Goal: Task Accomplishment & Management: Manage account settings

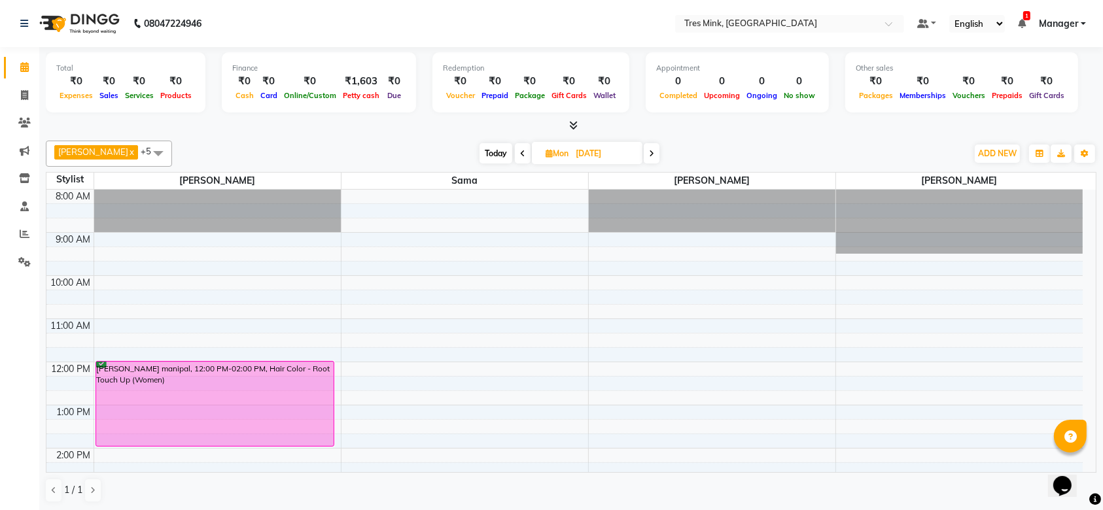
scroll to position [87, 0]
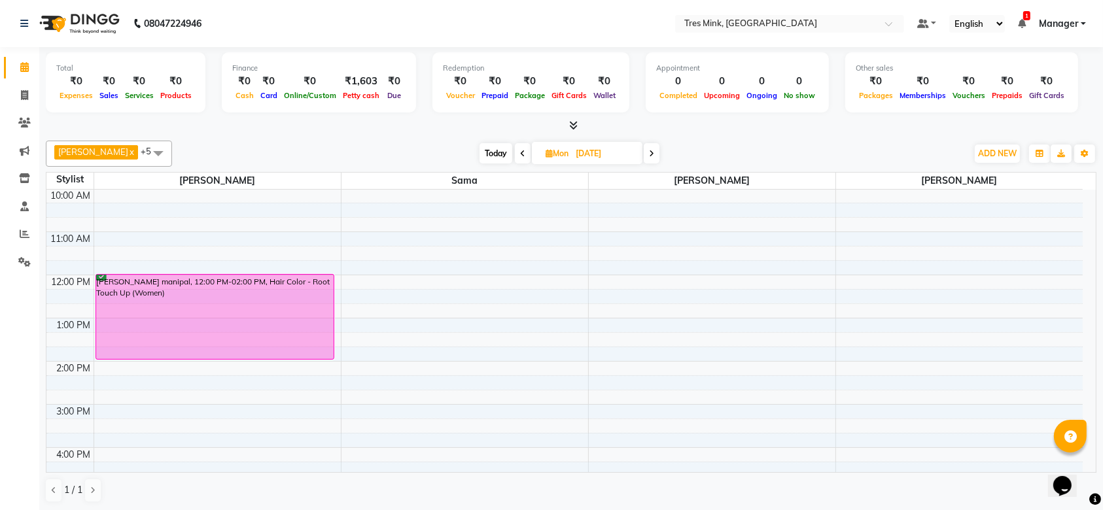
click at [487, 154] on span "Today" at bounding box center [495, 153] width 33 height 20
type input "03-10-2025"
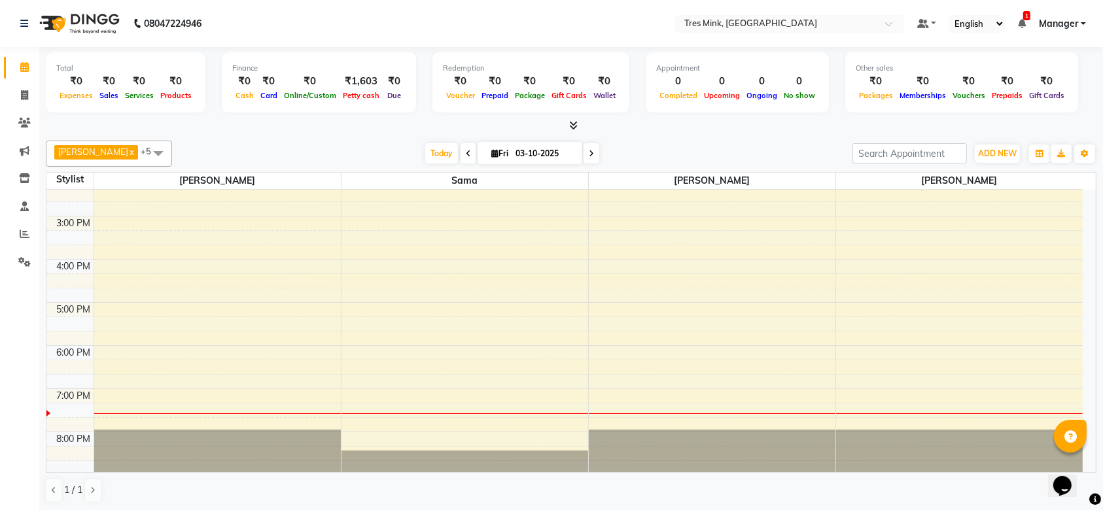
scroll to position [0, 0]
click at [145, 393] on div "8:00 AM 9:00 AM 10:00 AM 11:00 AM 12:00 PM 1:00 PM 2:00 PM 3:00 PM 4:00 PM 5:00…" at bounding box center [564, 194] width 1036 height 561
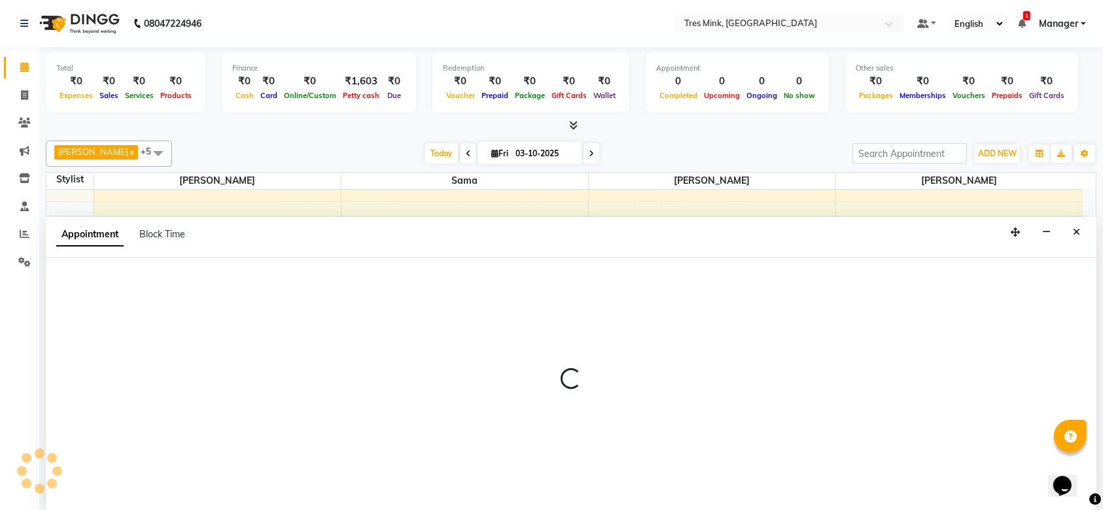
select select "88451"
select select "1140"
select select "tentative"
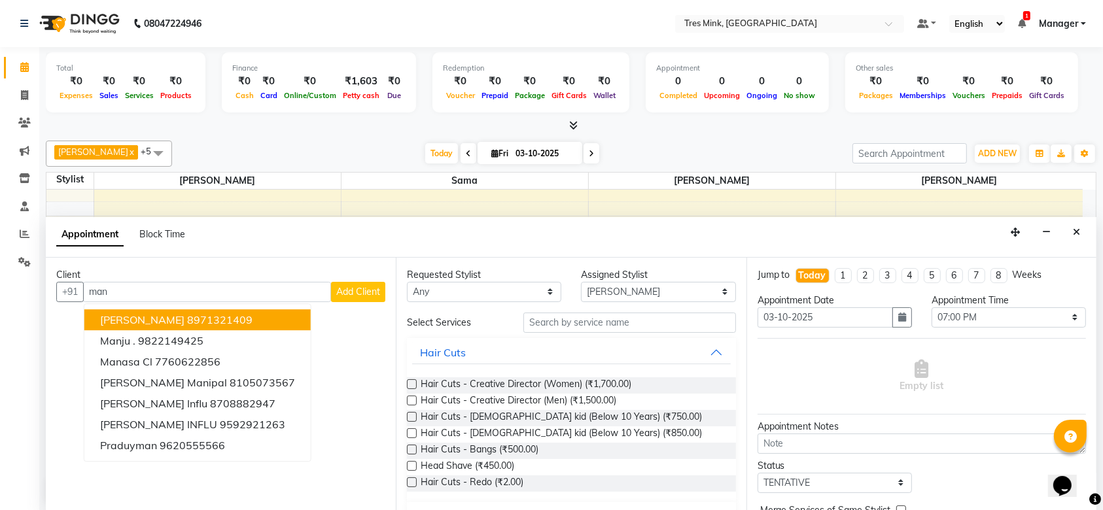
type input "man"
click at [638, 296] on select "Select [PERSON_NAME] [PERSON_NAME] [PERSON_NAME]" at bounding box center [658, 292] width 154 height 20
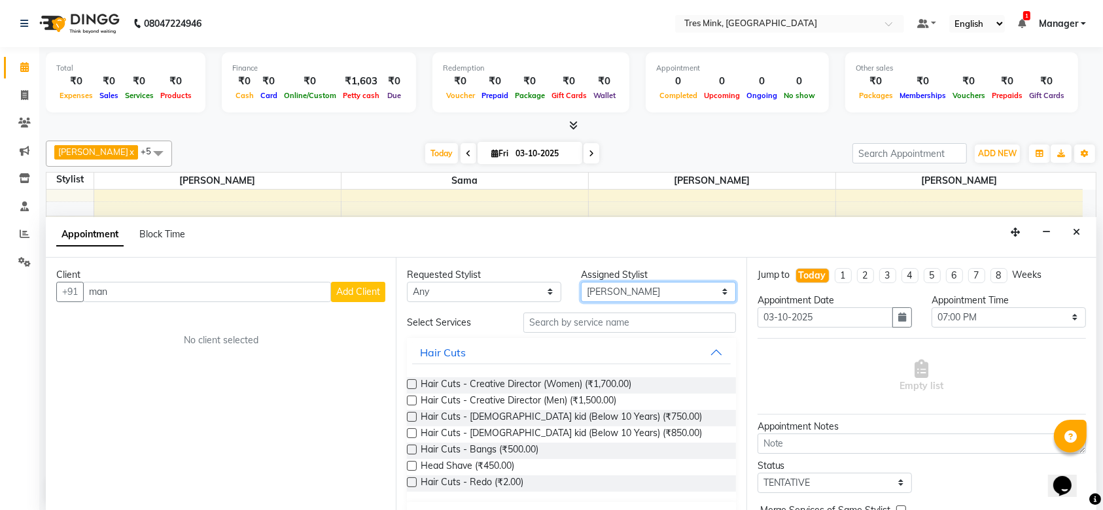
select select "88453"
click at [581, 282] on select "Select [PERSON_NAME] [PERSON_NAME] [PERSON_NAME]" at bounding box center [658, 292] width 154 height 20
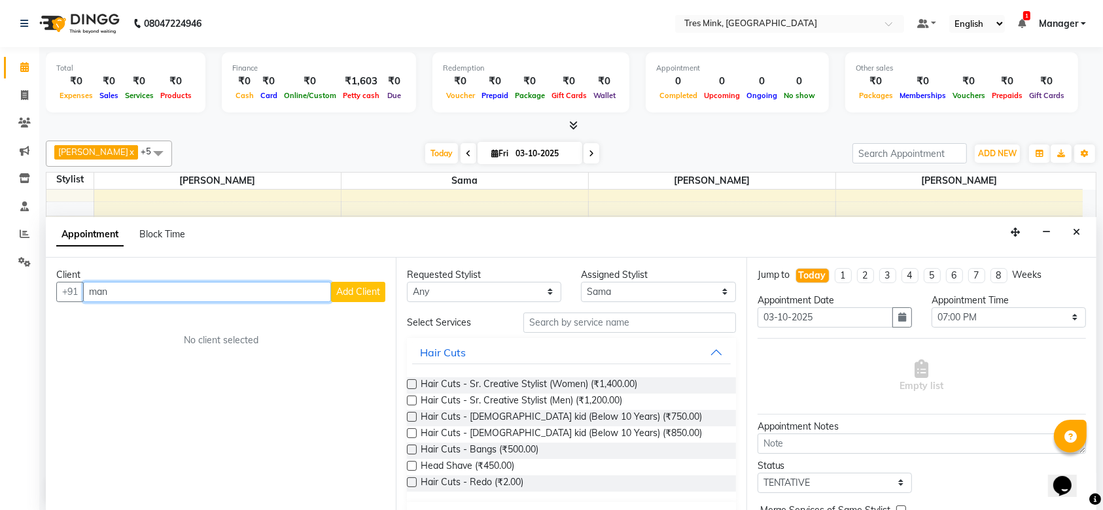
click at [238, 287] on input "man" at bounding box center [207, 292] width 248 height 20
click at [190, 315] on ngb-highlight "9822149425" at bounding box center [170, 319] width 65 height 13
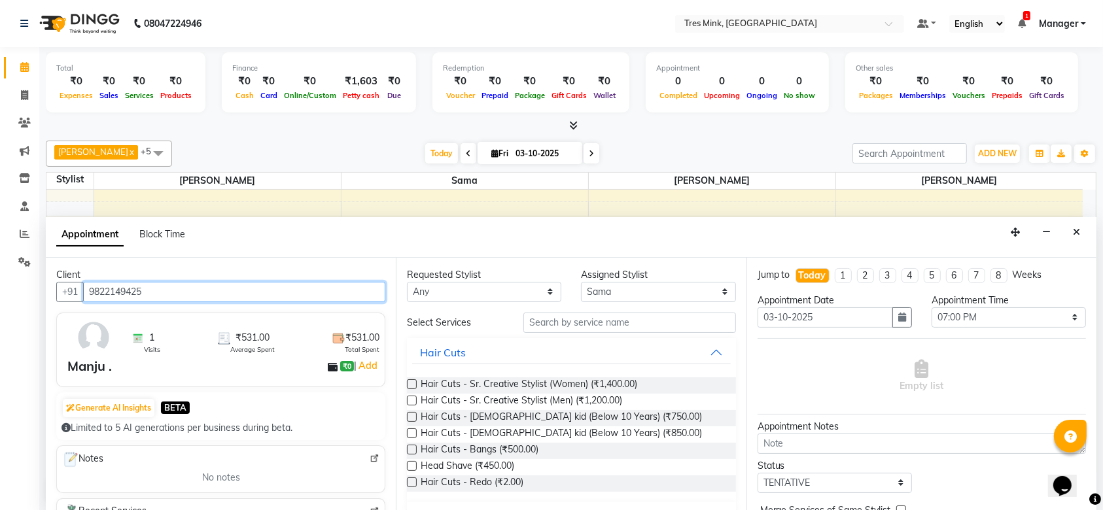
type input "9822149425"
click at [669, 309] on div "Requested Stylist Any [PERSON_NAME] [PERSON_NAME] [PERSON_NAME] Assigned Stylis…" at bounding box center [571, 385] width 350 height 254
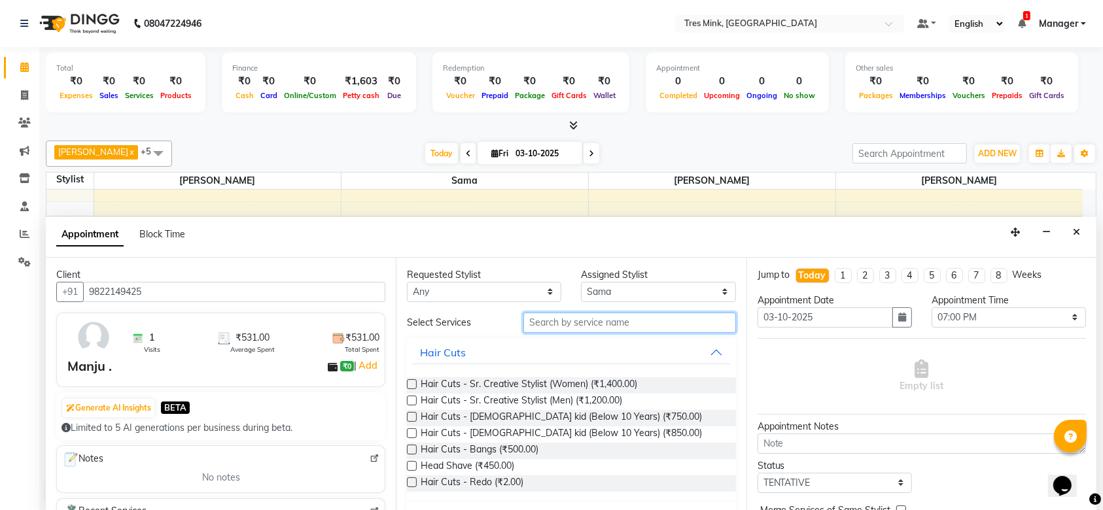
click at [664, 325] on input "text" at bounding box center [629, 323] width 213 height 20
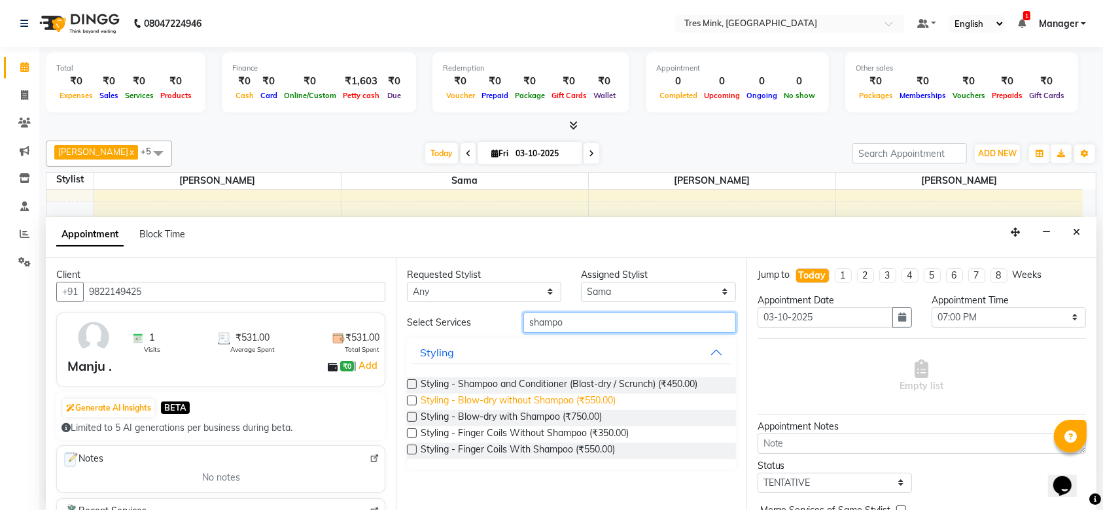
type input "shampo"
click at [595, 396] on span "Styling - Blow-dry without Shampoo (₹550.00)" at bounding box center [518, 402] width 195 height 16
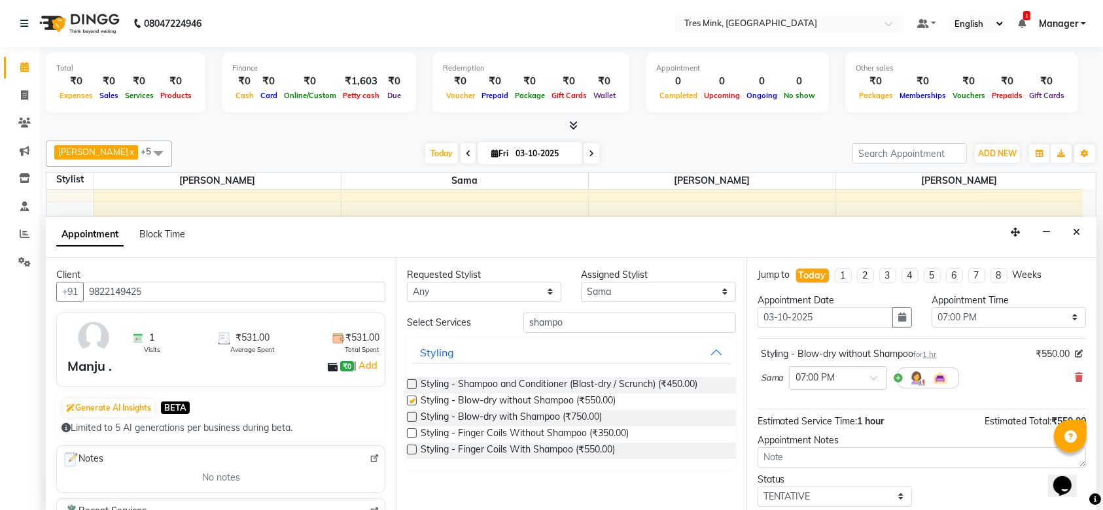
checkbox input "false"
click at [669, 319] on input "shampo" at bounding box center [629, 323] width 213 height 20
type input "s"
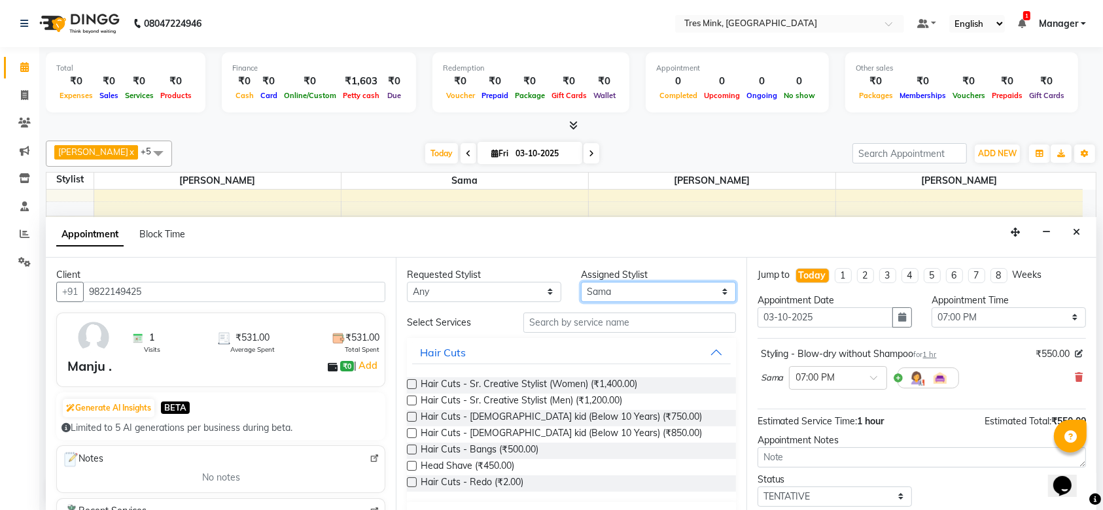
click at [679, 295] on select "Select [PERSON_NAME] [PERSON_NAME] [PERSON_NAME]" at bounding box center [658, 292] width 154 height 20
select select "88454"
click at [581, 282] on select "Select [PERSON_NAME] [PERSON_NAME] [PERSON_NAME]" at bounding box center [658, 292] width 154 height 20
click at [614, 327] on input "text" at bounding box center [629, 323] width 213 height 20
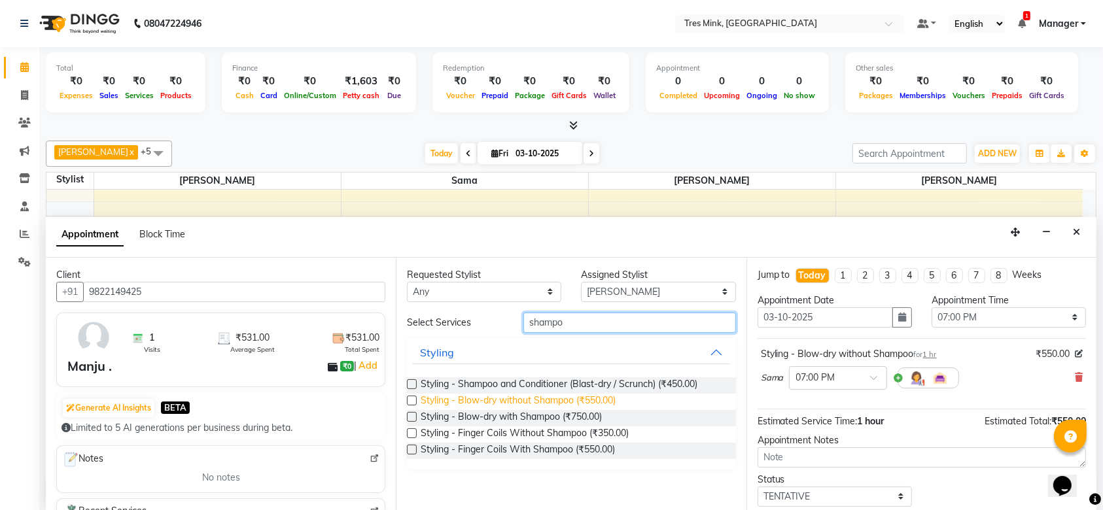
type input "shampo"
click at [596, 395] on span "Styling - Blow-dry without Shampoo (₹550.00)" at bounding box center [518, 402] width 195 height 16
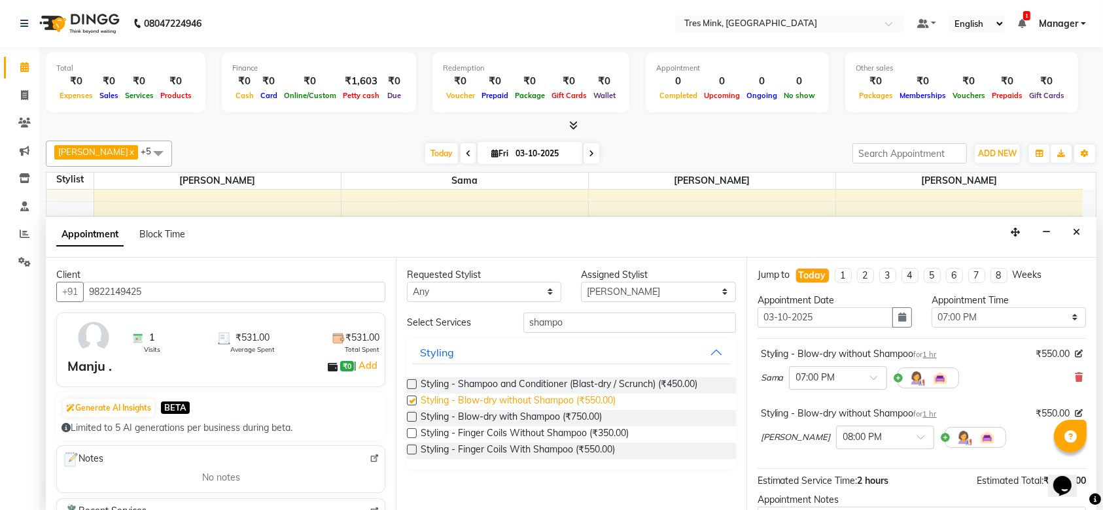
checkbox input "false"
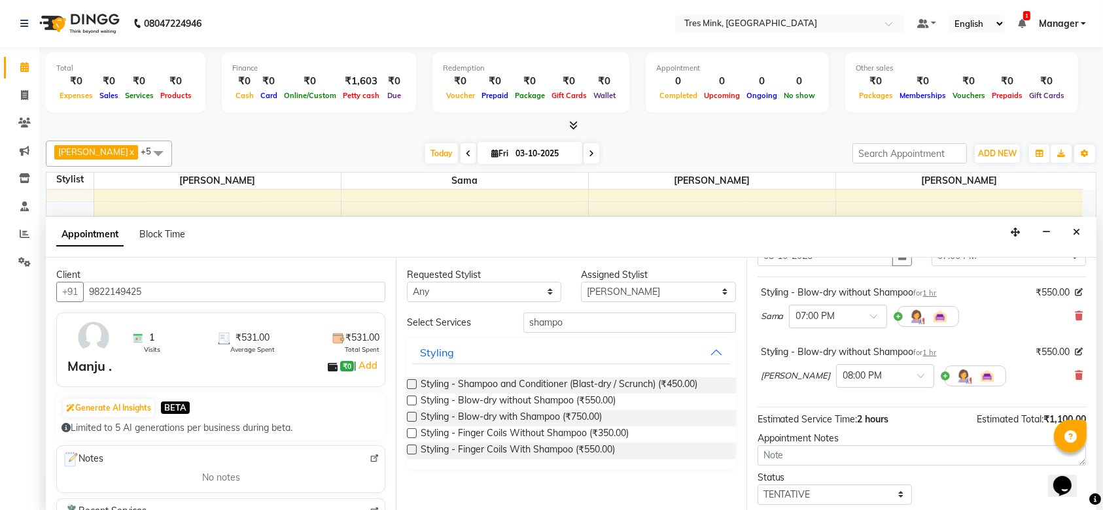
scroll to position [136, 0]
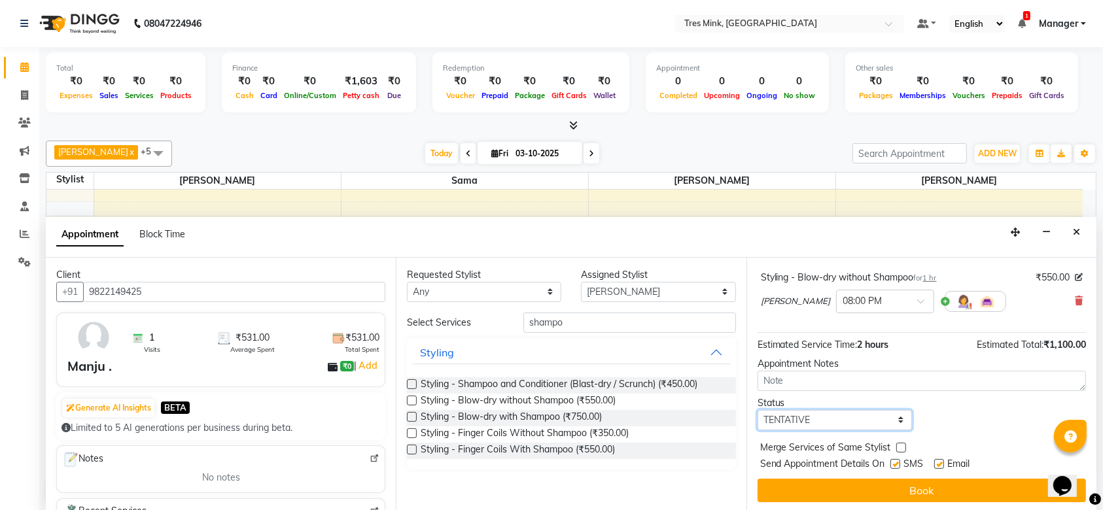
click at [808, 421] on select "Select TENTATIVE CONFIRM CHECK-IN UPCOMING" at bounding box center [834, 420] width 154 height 20
select select "confirm booking"
click at [757, 410] on select "Select TENTATIVE CONFIRM CHECK-IN UPCOMING" at bounding box center [834, 420] width 154 height 20
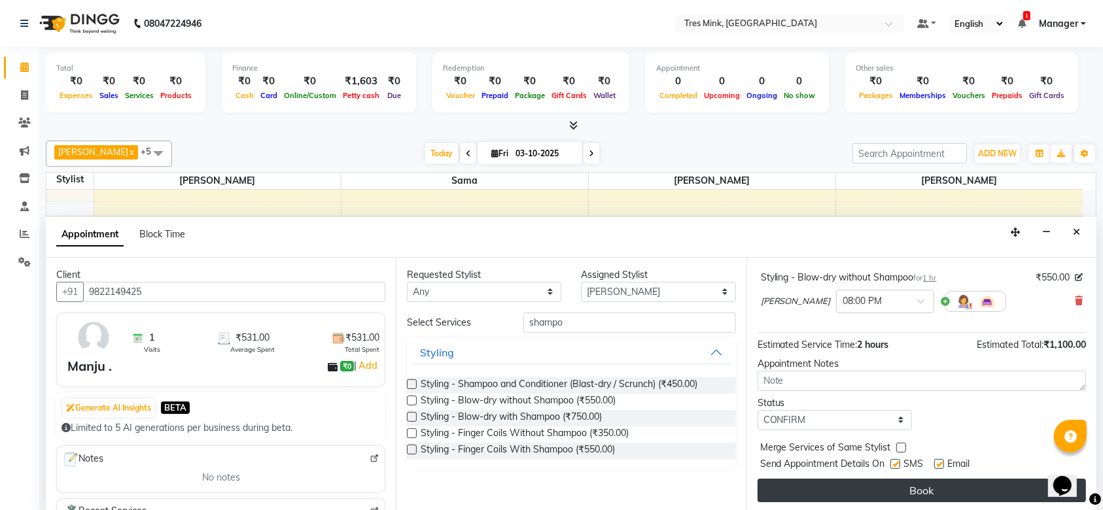
click at [908, 481] on button "Book" at bounding box center [921, 491] width 328 height 24
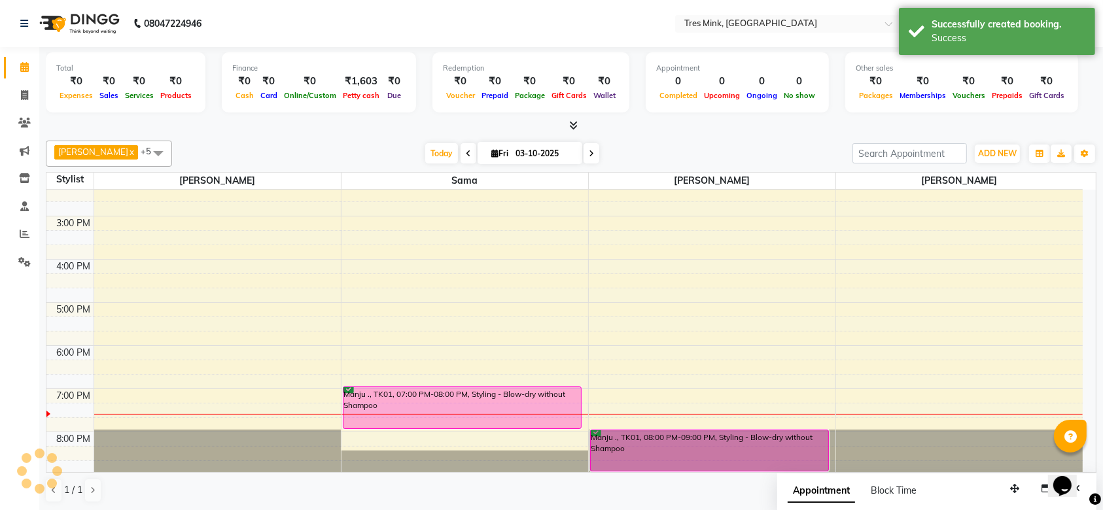
scroll to position [0, 0]
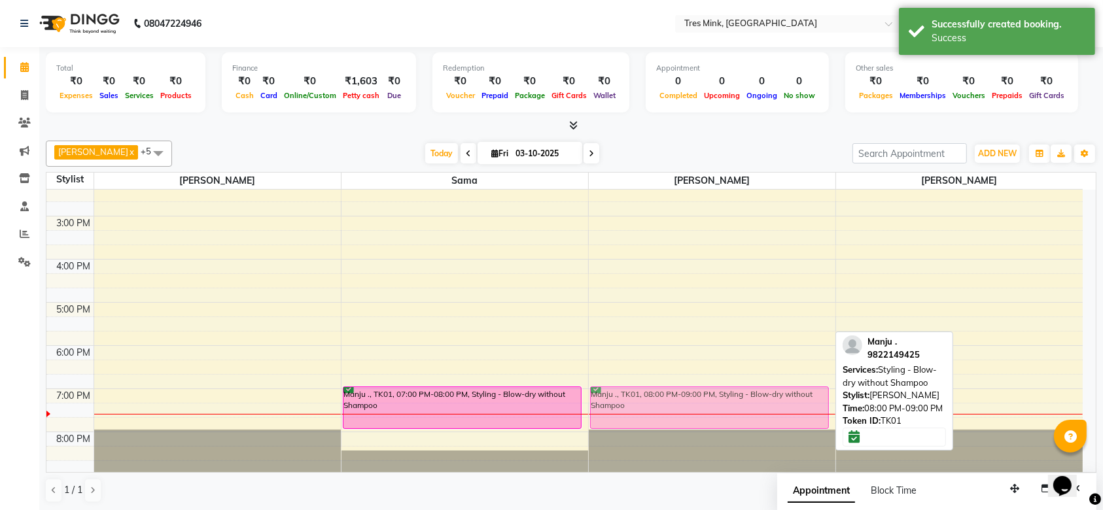
drag, startPoint x: 688, startPoint y: 447, endPoint x: 700, endPoint y: 409, distance: 40.3
click at [700, 409] on div "Manju ., TK01, 08:00 PM-09:00 PM, Styling - Blow-dry without Shampoo Manju ., T…" at bounding box center [712, 194] width 247 height 561
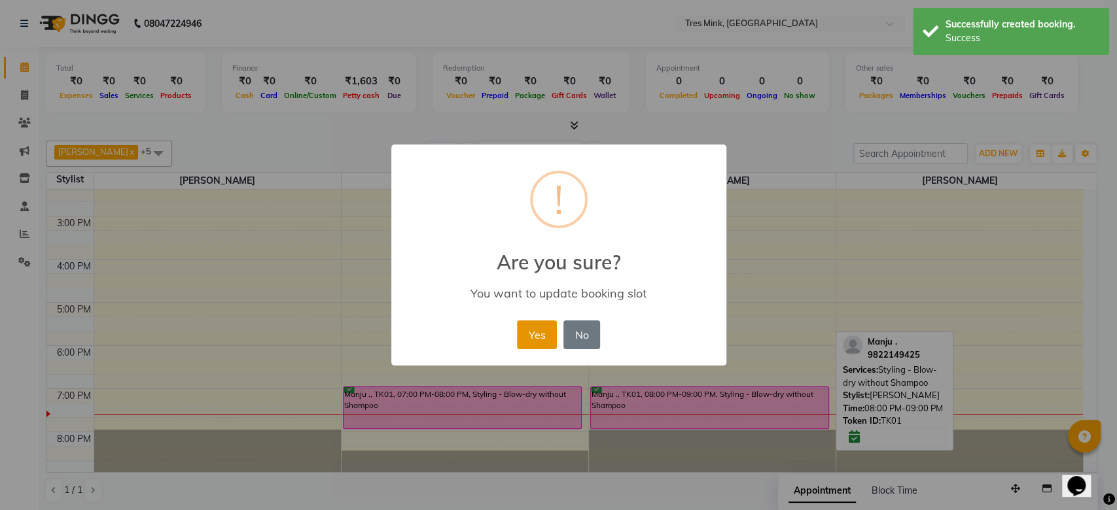
click at [547, 332] on button "Yes" at bounding box center [537, 335] width 40 height 29
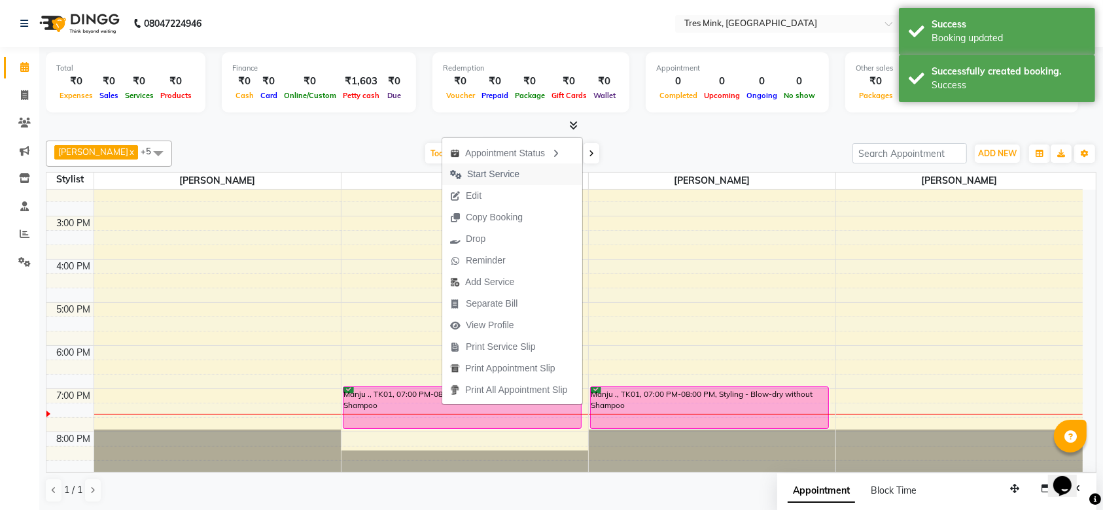
click at [511, 175] on span "Start Service" at bounding box center [493, 174] width 52 height 14
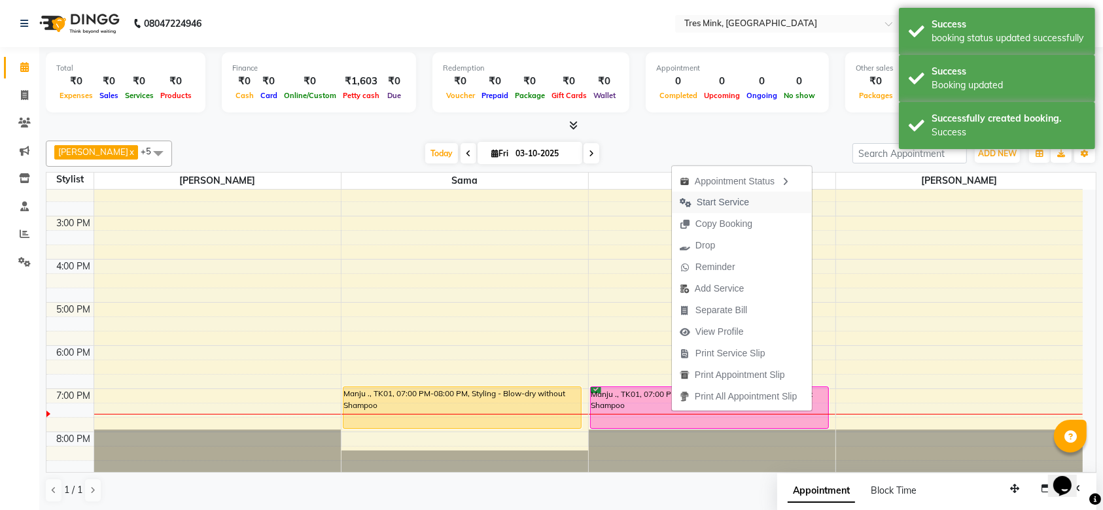
click at [757, 196] on button "Start Service" at bounding box center [742, 203] width 140 height 22
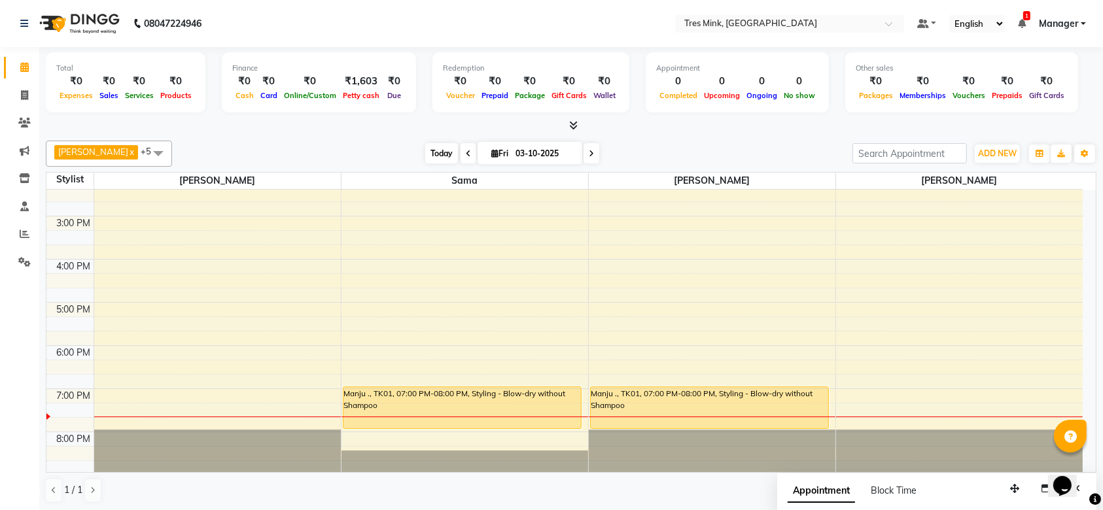
click at [425, 149] on span "Today" at bounding box center [441, 153] width 33 height 20
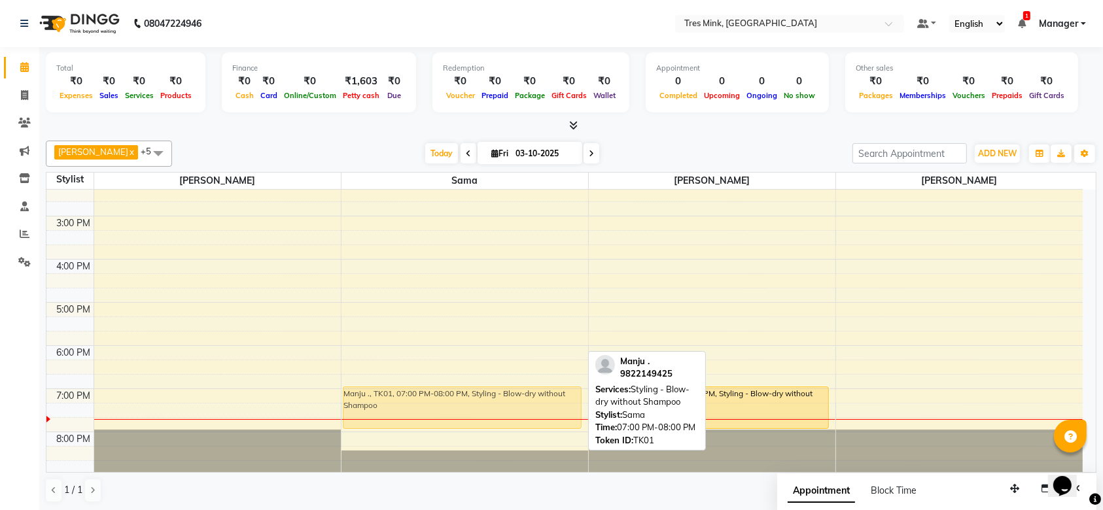
click at [491, 419] on div "Manju ., TK01, 07:00 PM-08:00 PM, Styling - Blow-dry without Shampoo Manju ., T…" at bounding box center [464, 194] width 247 height 561
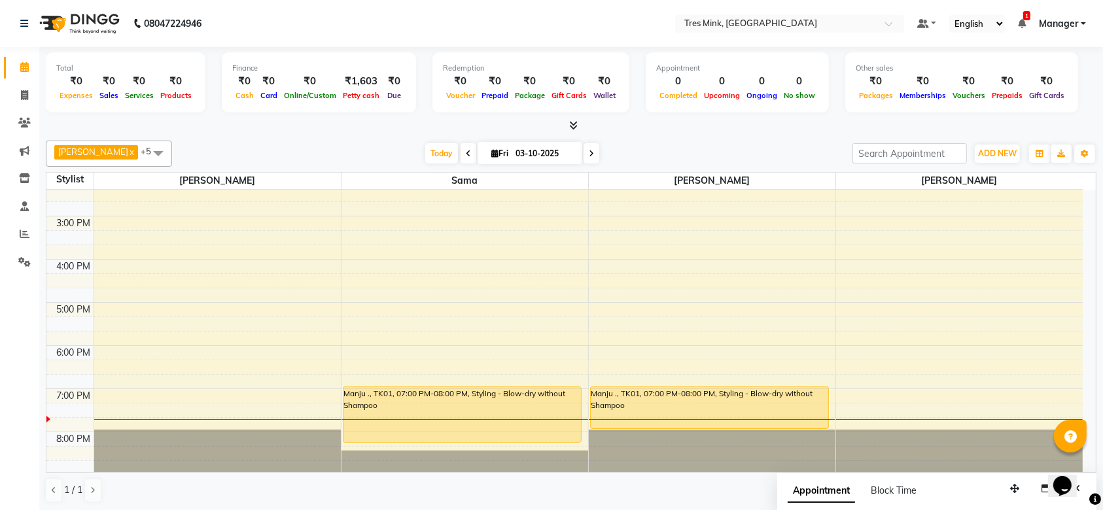
drag, startPoint x: 511, startPoint y: 426, endPoint x: 511, endPoint y: 442, distance: 15.7
click at [511, 442] on div "Manju ., TK01, 07:00 PM-08:00 PM, Styling - Blow-dry without Shampoo Manju ., T…" at bounding box center [464, 194] width 247 height 561
click at [575, 124] on icon at bounding box center [574, 125] width 9 height 10
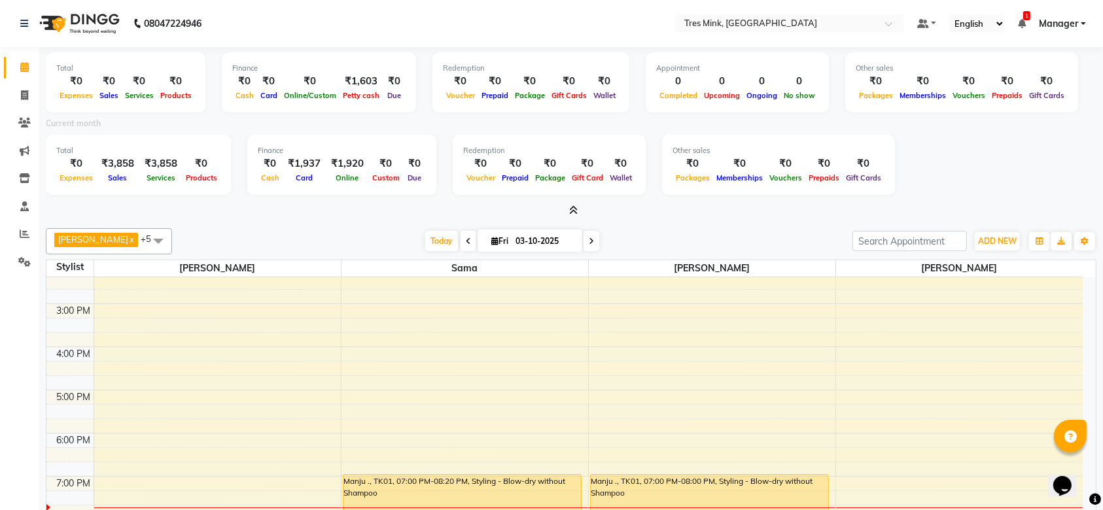
click at [568, 207] on span at bounding box center [572, 211] width 14 height 14
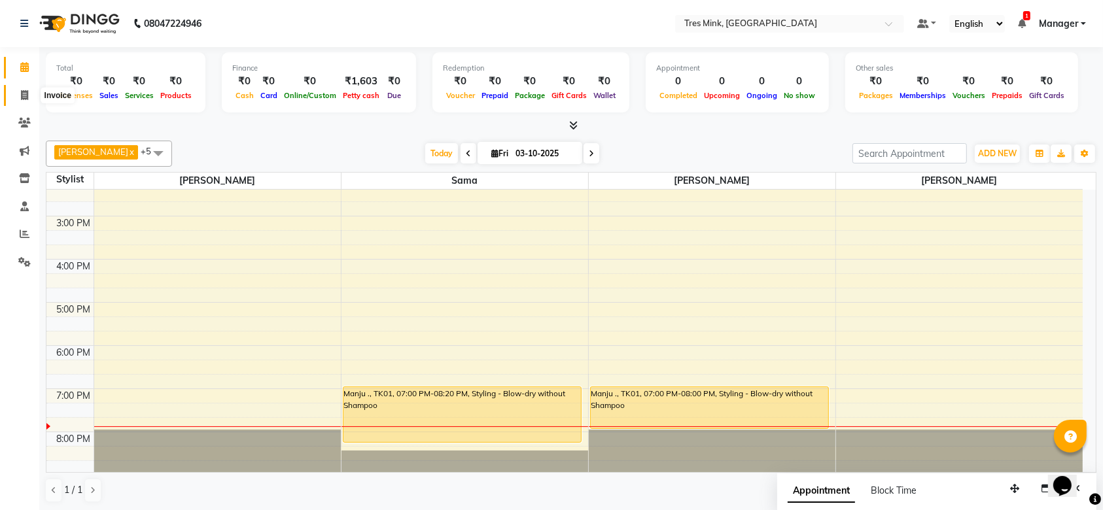
click at [26, 88] on span at bounding box center [24, 95] width 23 height 15
select select "service"
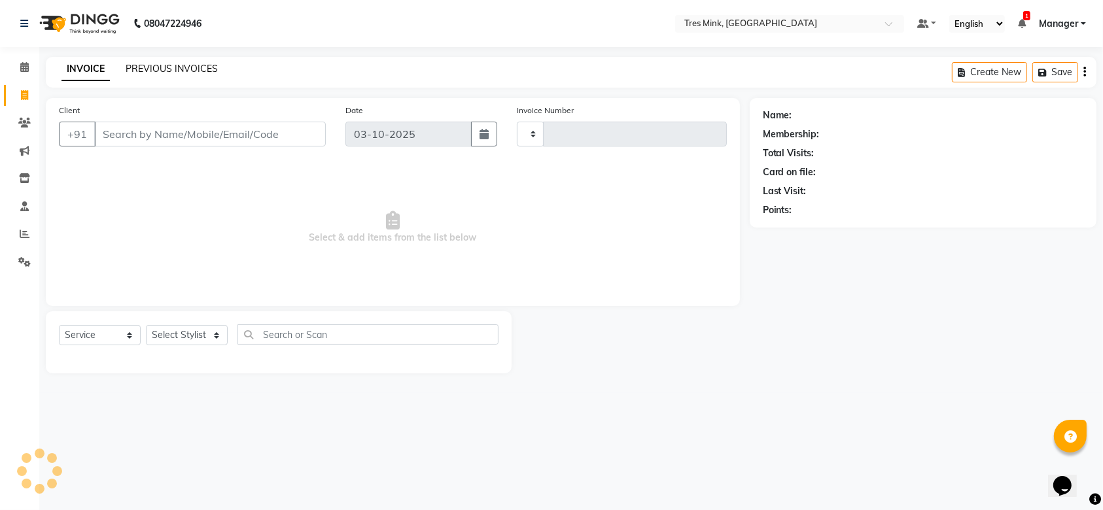
type input "0068"
select select "8733"
click at [195, 64] on link "PREVIOUS INVOICES" at bounding box center [172, 69] width 92 height 12
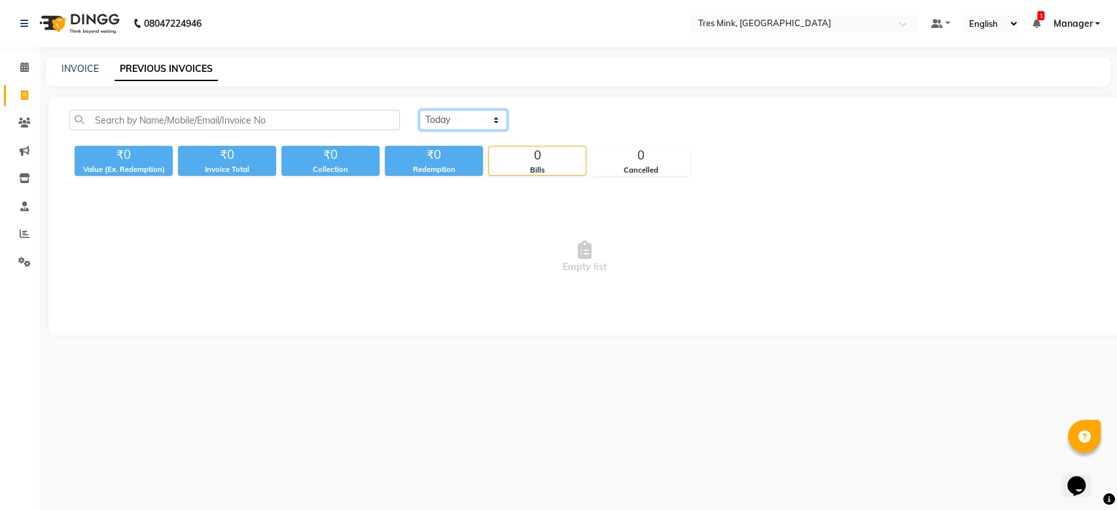
click at [466, 116] on select "[DATE] [DATE] Custom Range" at bounding box center [463, 120] width 88 height 20
click at [419, 110] on select "[DATE] [DATE] Custom Range" at bounding box center [463, 120] width 88 height 20
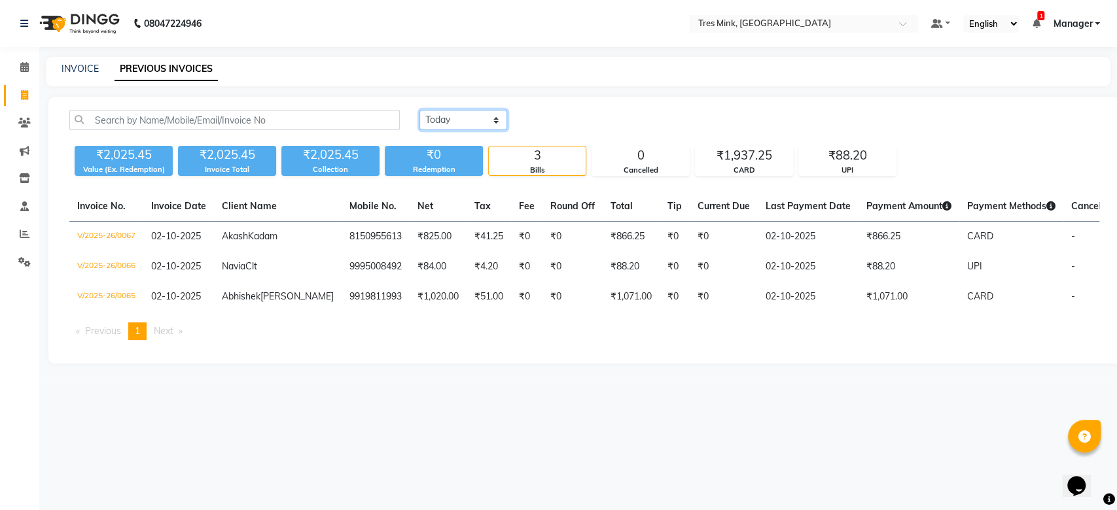
click at [469, 111] on select "[DATE] [DATE] Custom Range" at bounding box center [463, 120] width 88 height 20
select select "range"
click at [419, 110] on select "[DATE] [DATE] Custom Range" at bounding box center [463, 120] width 88 height 20
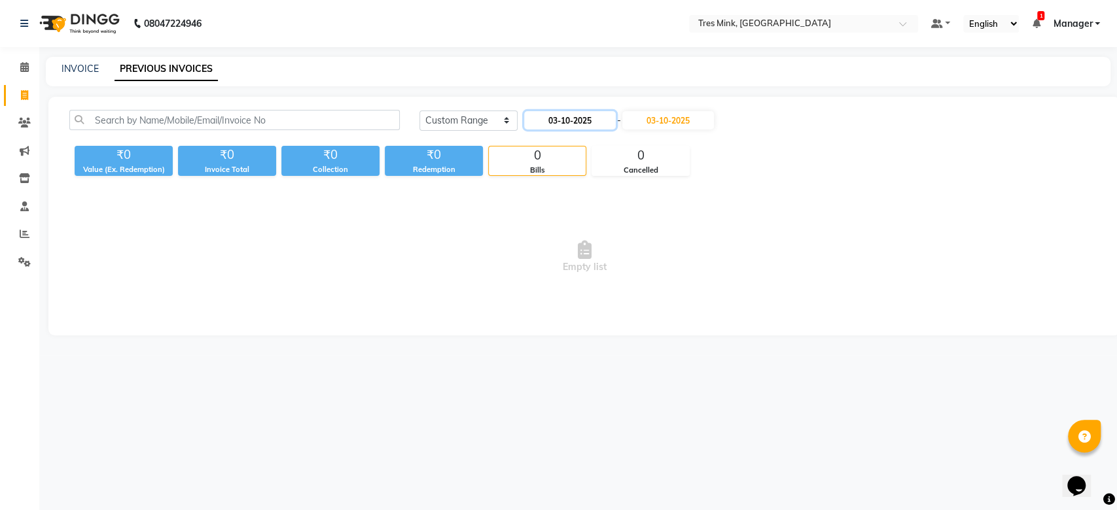
click at [572, 115] on input "03-10-2025" at bounding box center [570, 120] width 92 height 18
select select "10"
select select "2025"
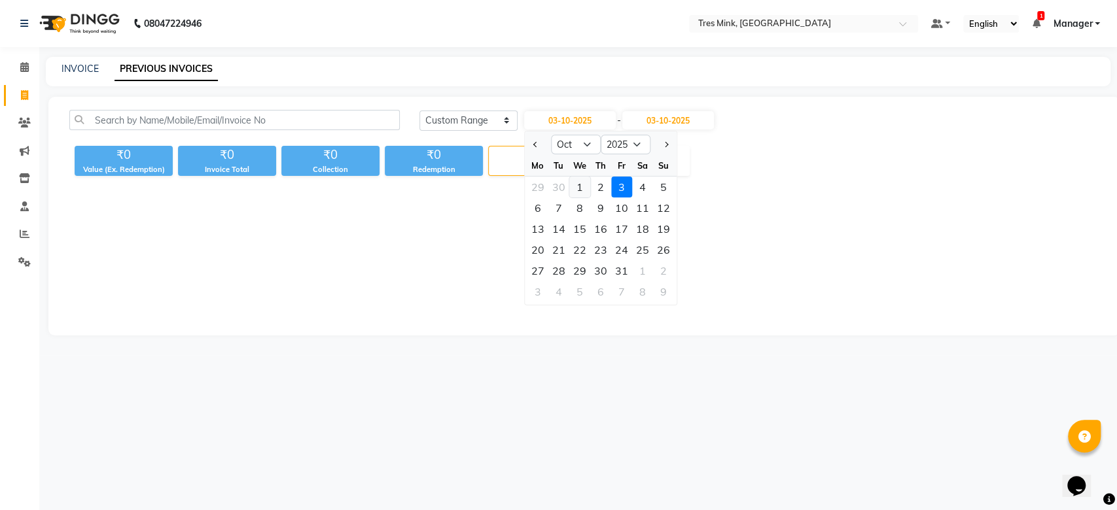
click at [580, 182] on div "1" at bounding box center [579, 187] width 21 height 21
type input "01-10-2025"
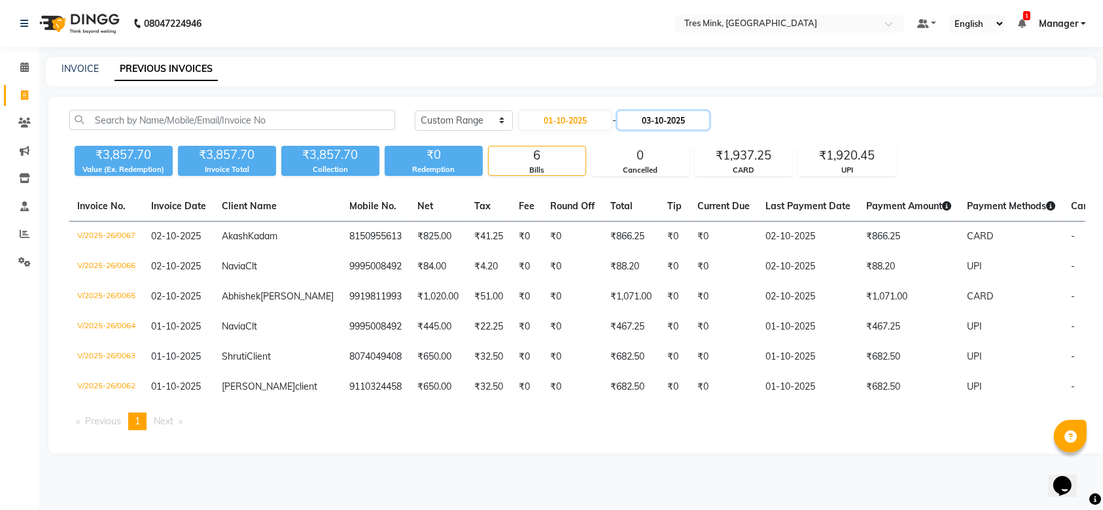
click at [654, 113] on input "03-10-2025" at bounding box center [663, 120] width 92 height 18
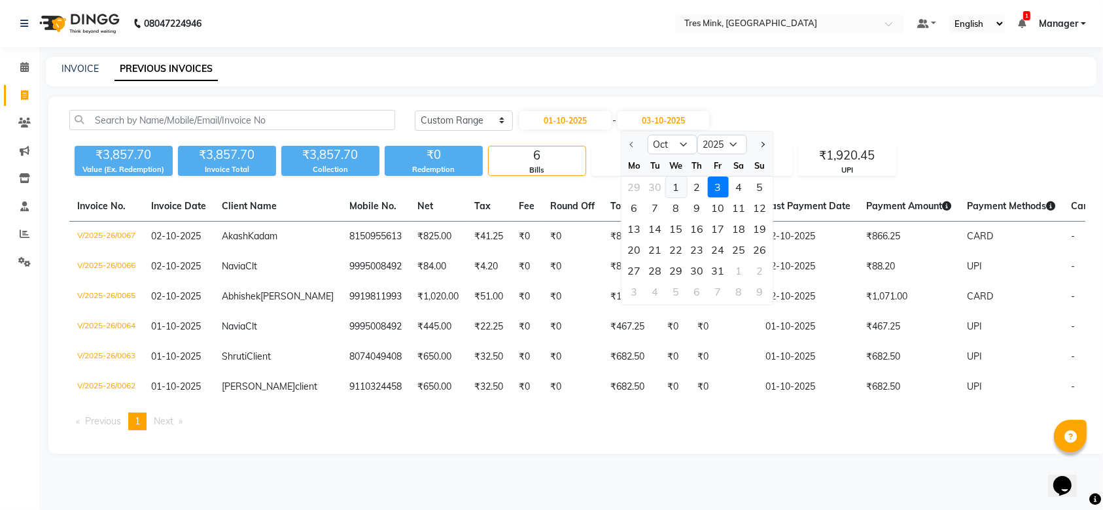
click at [680, 186] on div "1" at bounding box center [675, 187] width 21 height 21
type input "01-10-2025"
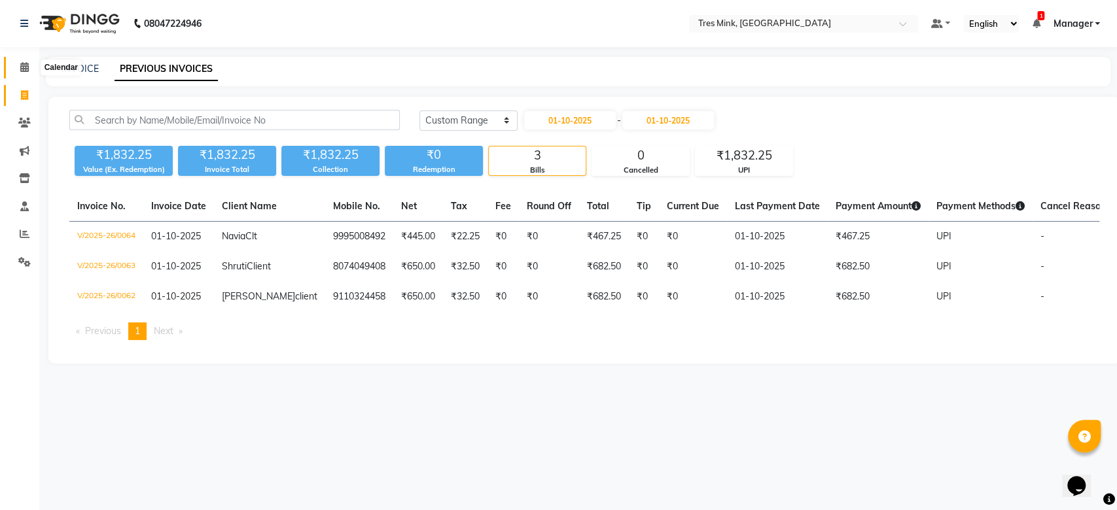
click at [20, 66] on icon at bounding box center [24, 67] width 9 height 10
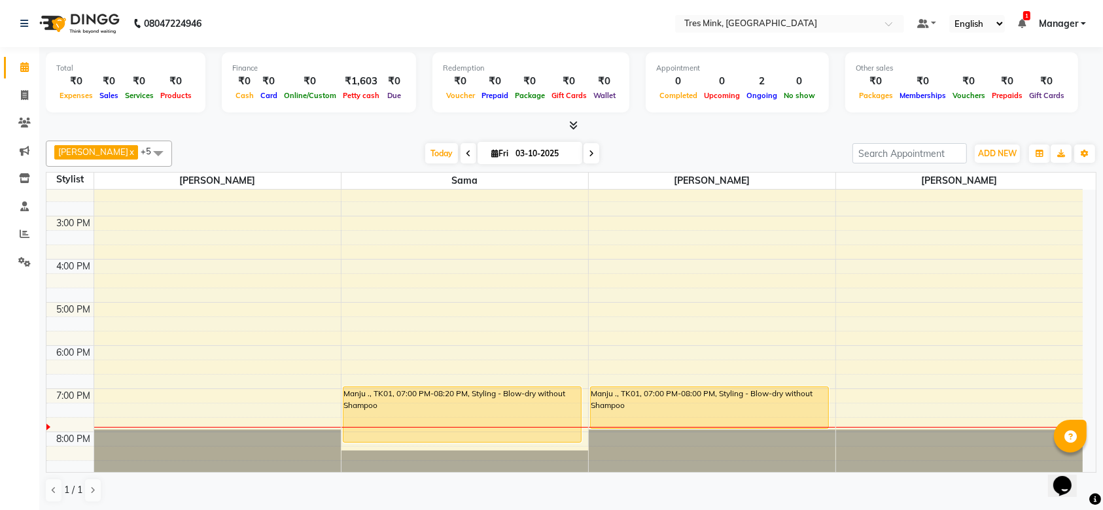
click at [586, 147] on span at bounding box center [591, 153] width 16 height 20
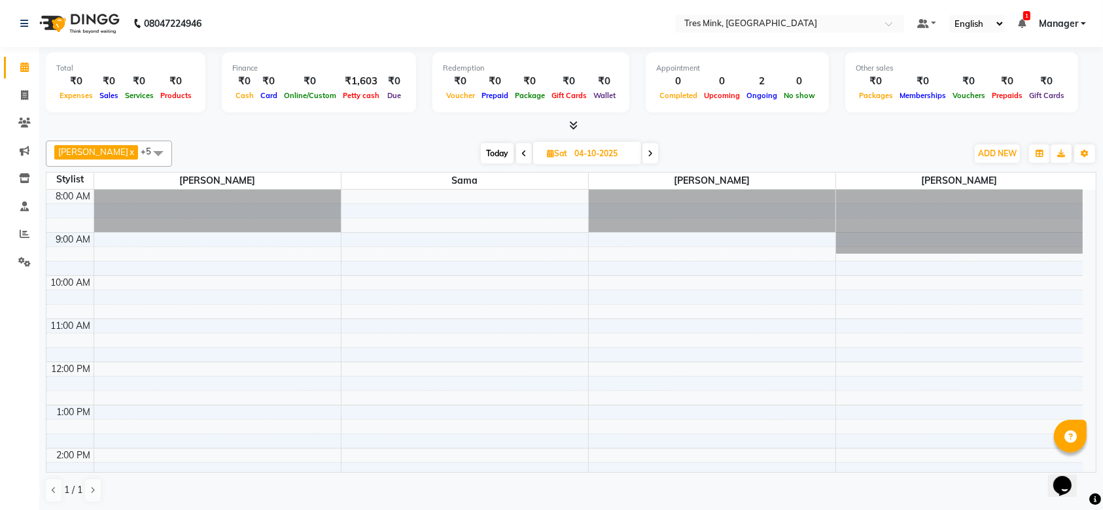
click at [642, 147] on span at bounding box center [650, 153] width 16 height 20
click at [648, 154] on span at bounding box center [651, 153] width 16 height 20
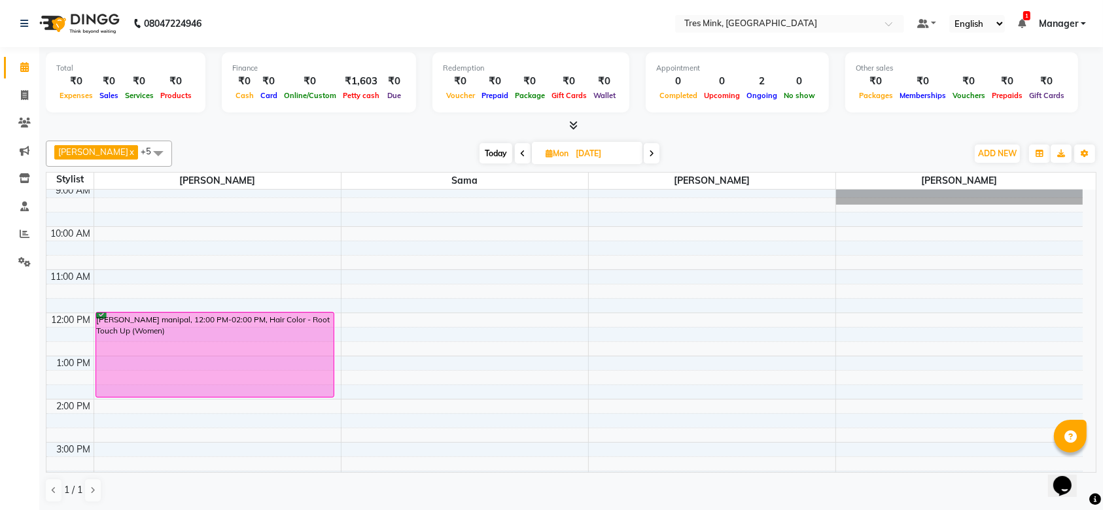
scroll to position [87, 0]
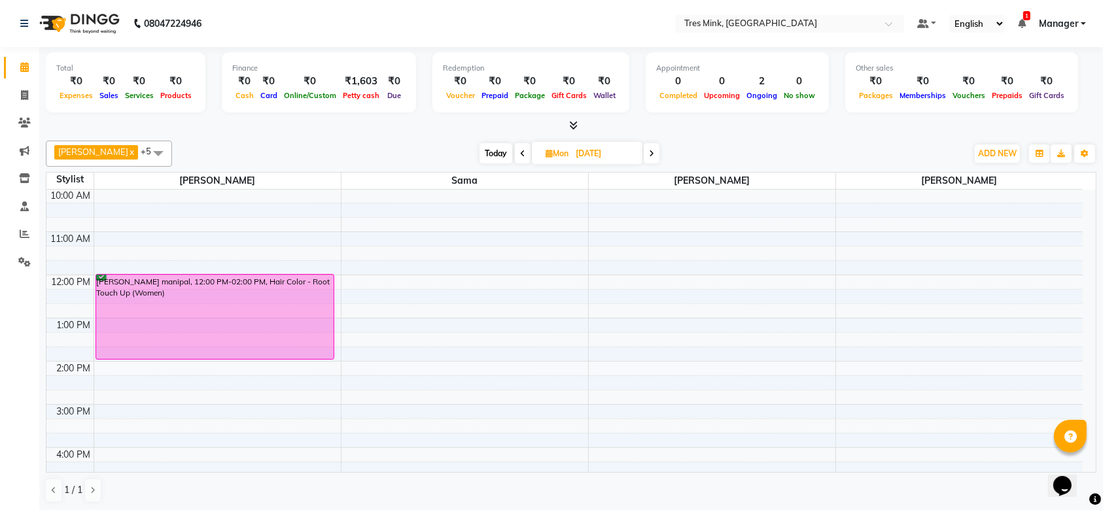
click at [487, 148] on span "Today" at bounding box center [495, 153] width 33 height 20
type input "03-10-2025"
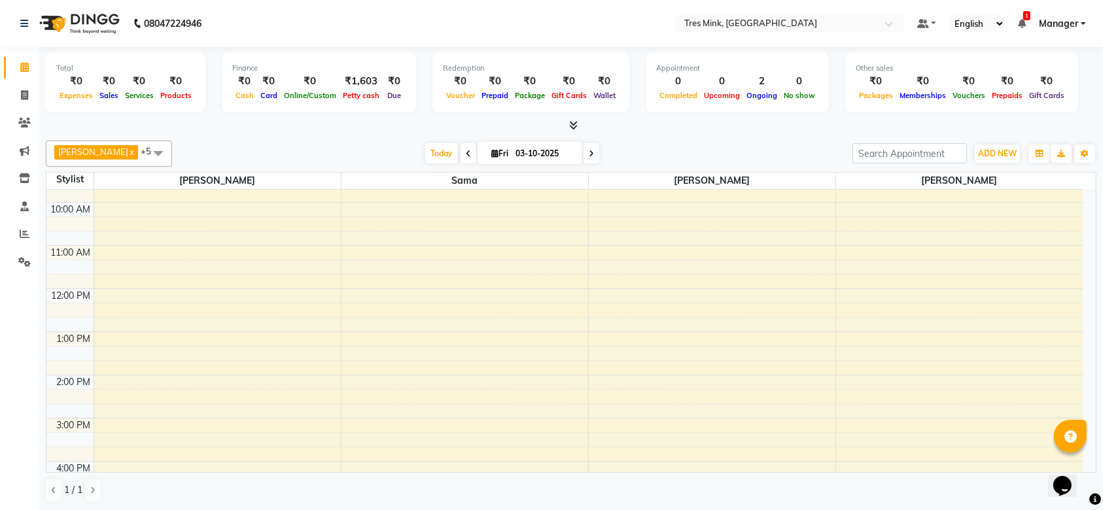
scroll to position [0, 0]
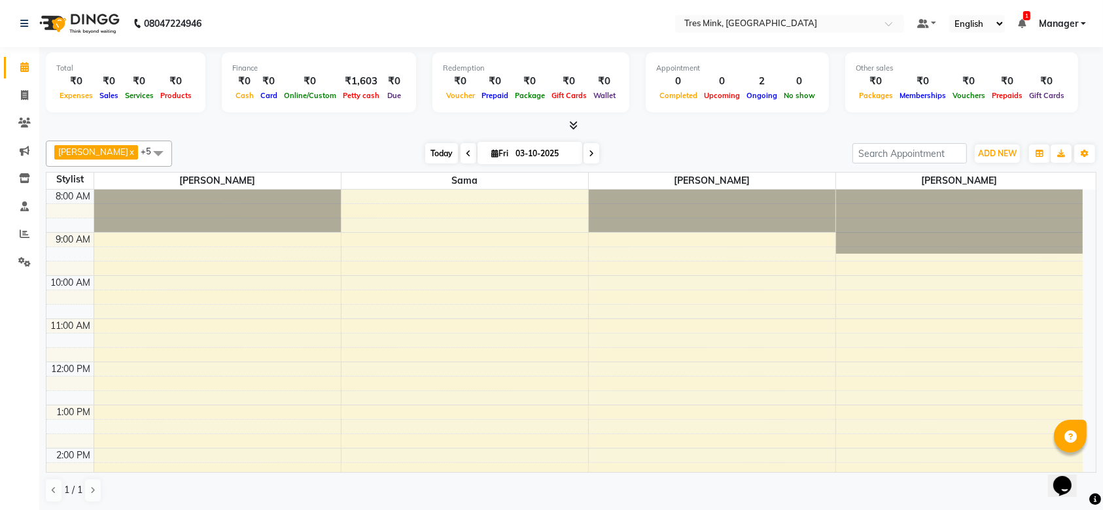
click at [425, 160] on span "Today" at bounding box center [441, 153] width 33 height 20
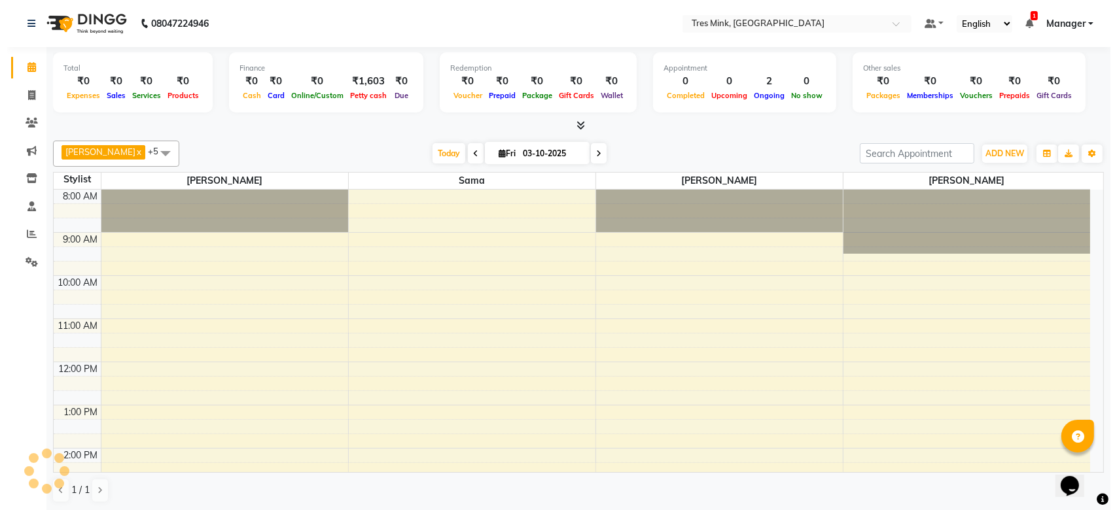
scroll to position [275, 0]
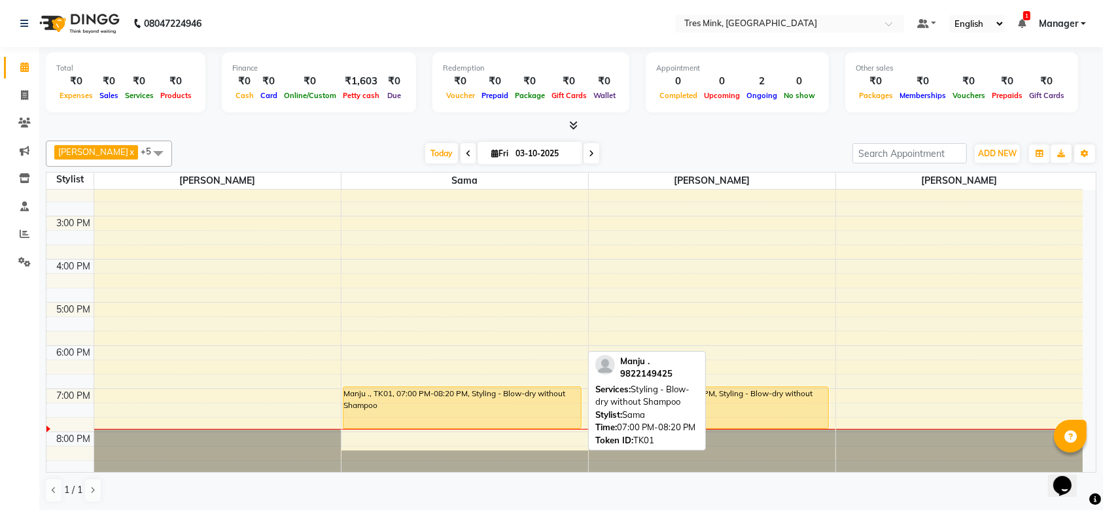
drag, startPoint x: 511, startPoint y: 441, endPoint x: 515, endPoint y: 417, distance: 24.0
click at [515, 417] on div "Manju ., TK01, 07:00 PM-08:20 PM, Styling - Blow-dry without Shampoo Manju ., T…" at bounding box center [464, 194] width 247 height 561
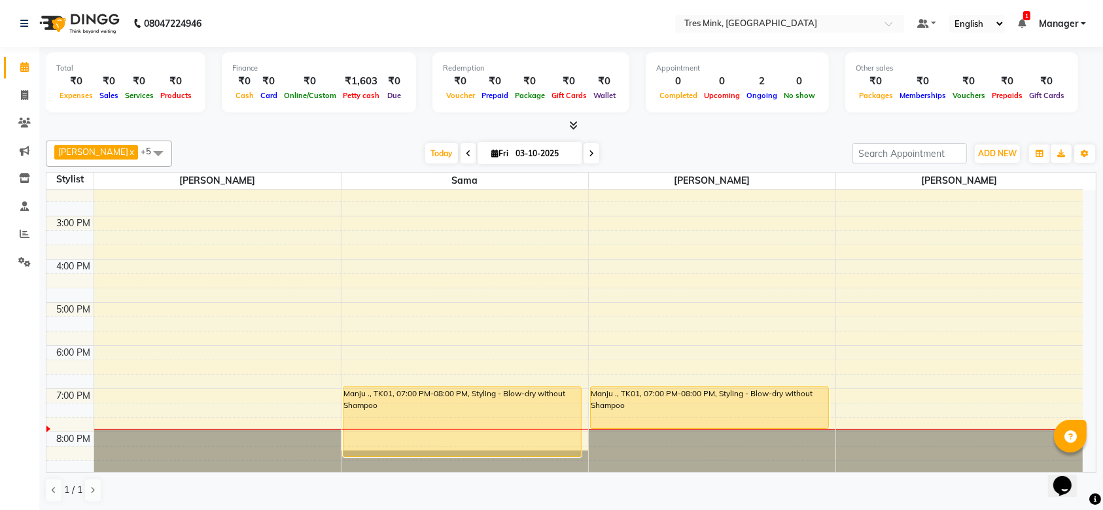
drag, startPoint x: 528, startPoint y: 426, endPoint x: 514, endPoint y: 452, distance: 29.0
click at [514, 452] on div "Manju ., TK01, 07:00 PM-08:00 PM, Styling - Blow-dry without Shampoo Manju ., T…" at bounding box center [464, 194] width 247 height 561
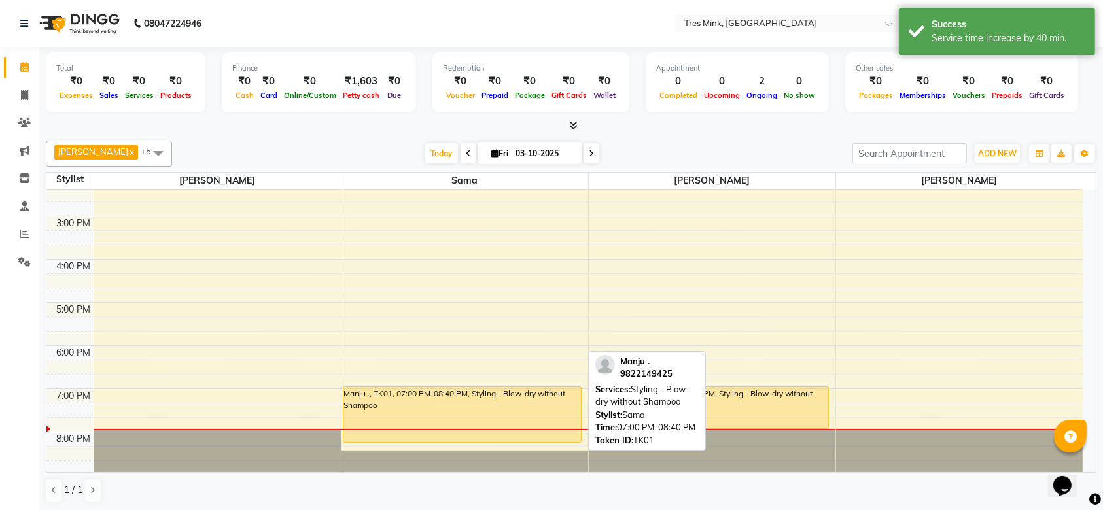
drag, startPoint x: 540, startPoint y: 452, endPoint x: 549, endPoint y: 439, distance: 16.4
click at [549, 439] on div "Manju ., TK01, 07:00 PM-08:40 PM, Styling - Blow-dry without Shampoo Manju ., T…" at bounding box center [464, 194] width 247 height 561
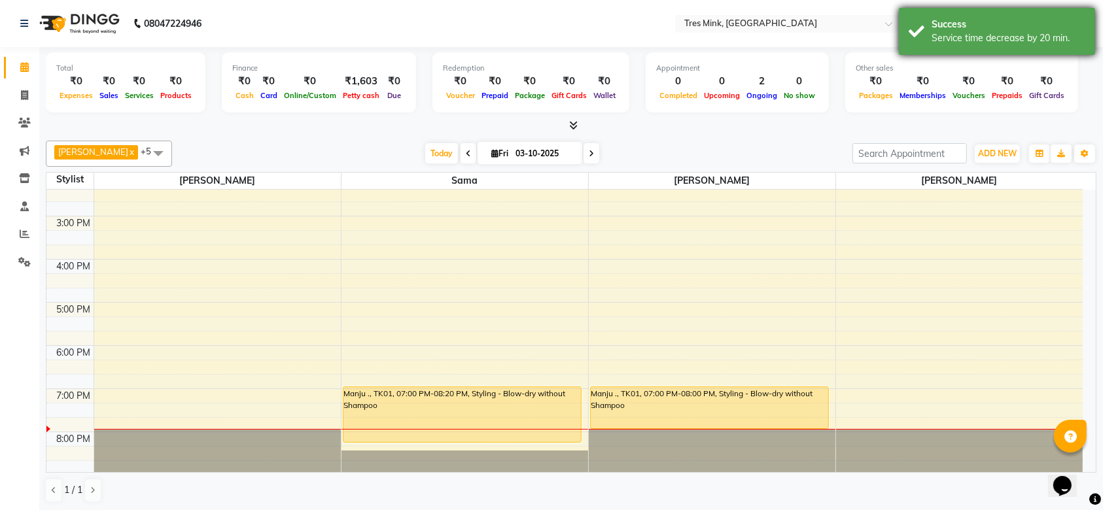
click at [922, 30] on div "Success Service time decrease by 20 min." at bounding box center [997, 31] width 196 height 47
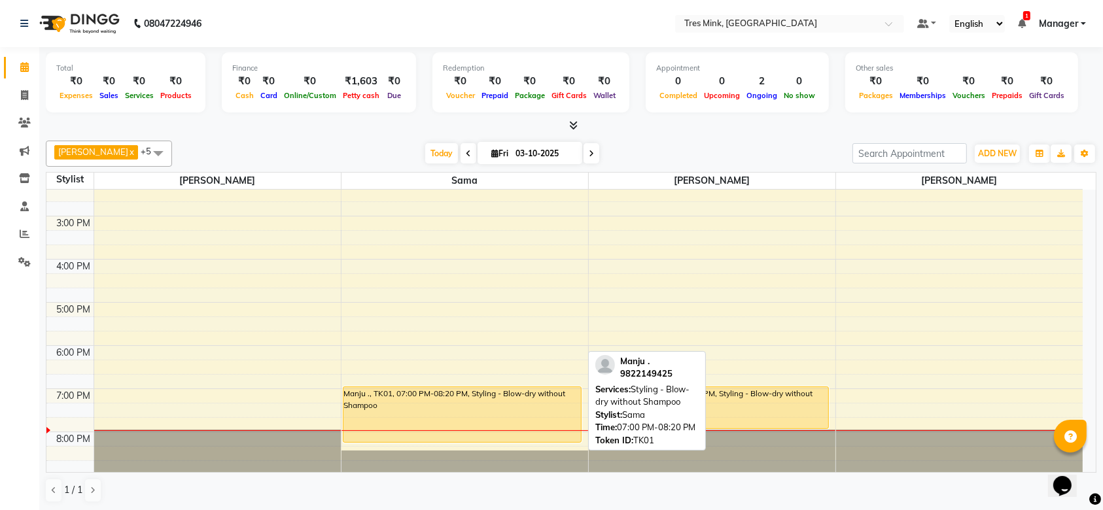
click at [471, 400] on div "Manju ., TK01, 07:00 PM-08:20 PM, Styling - Blow-dry without Shampoo" at bounding box center [462, 414] width 238 height 55
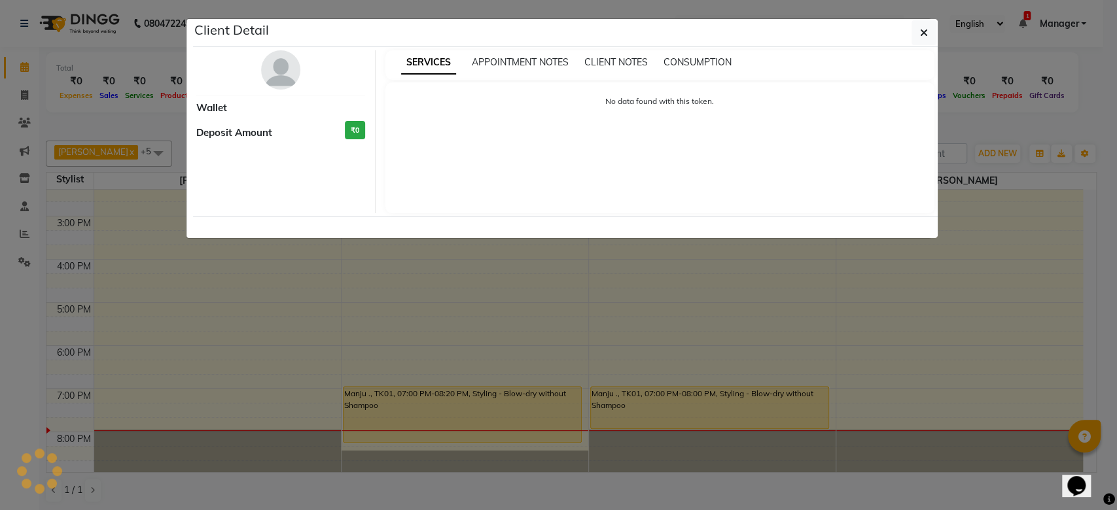
select select "1"
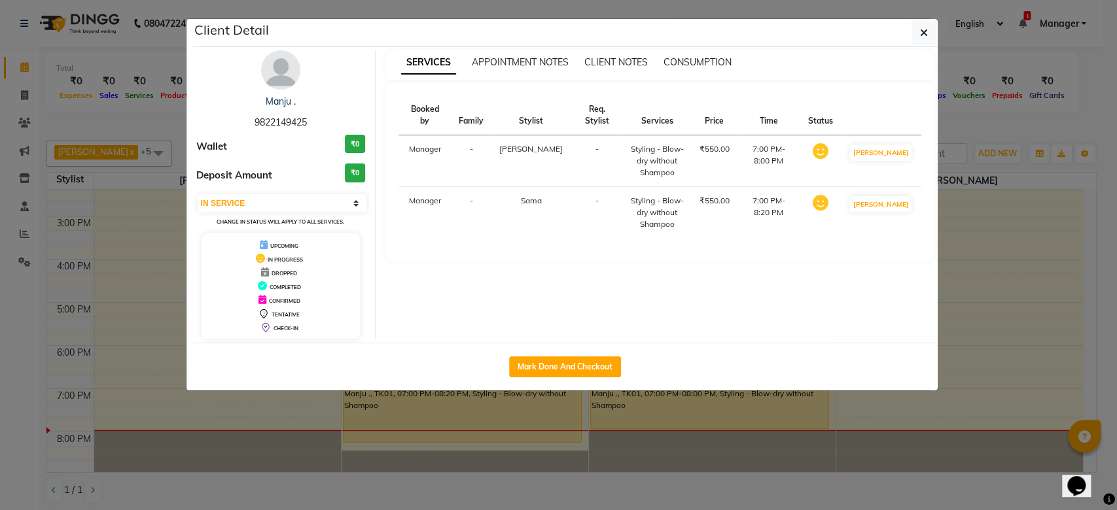
click at [290, 92] on div "Manju . 9822149425 Wallet ₹0 Deposit Amount ₹0 Select IN SERVICE CONFIRMED TENT…" at bounding box center [281, 194] width 190 height 289
click at [267, 73] on img at bounding box center [280, 69] width 39 height 39
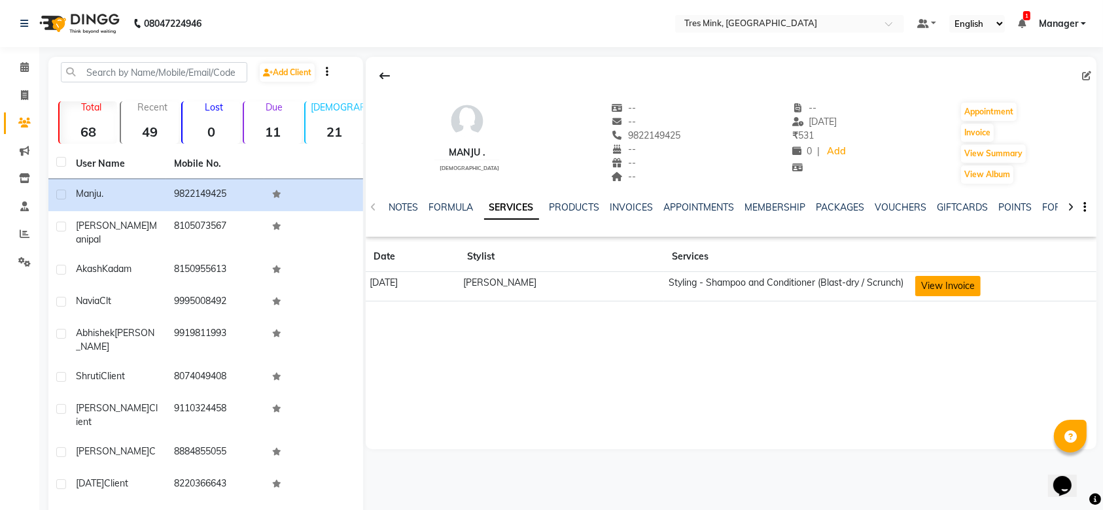
click at [931, 285] on button "View Invoice" at bounding box center [947, 286] width 65 height 20
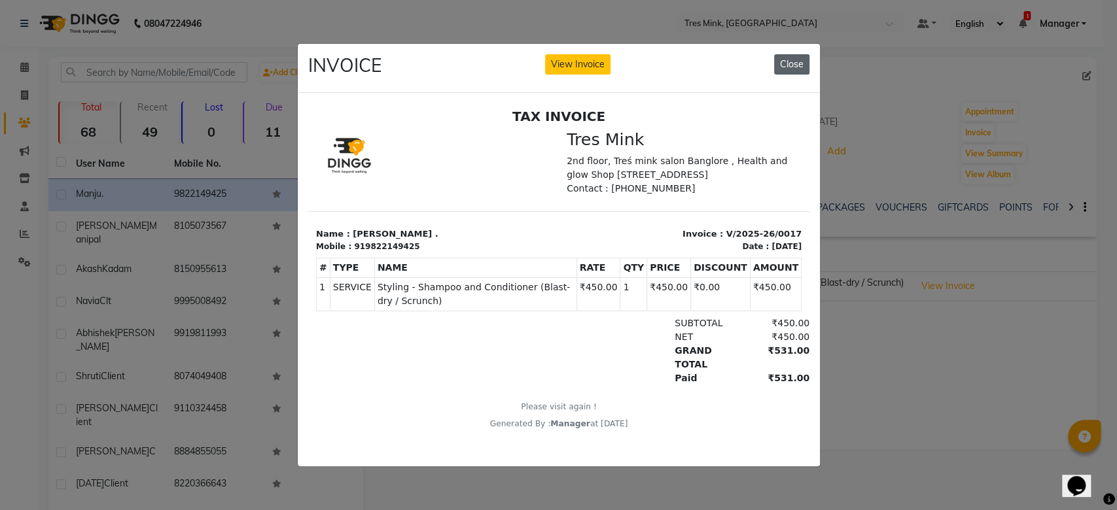
click at [794, 54] on button "Close" at bounding box center [791, 64] width 35 height 20
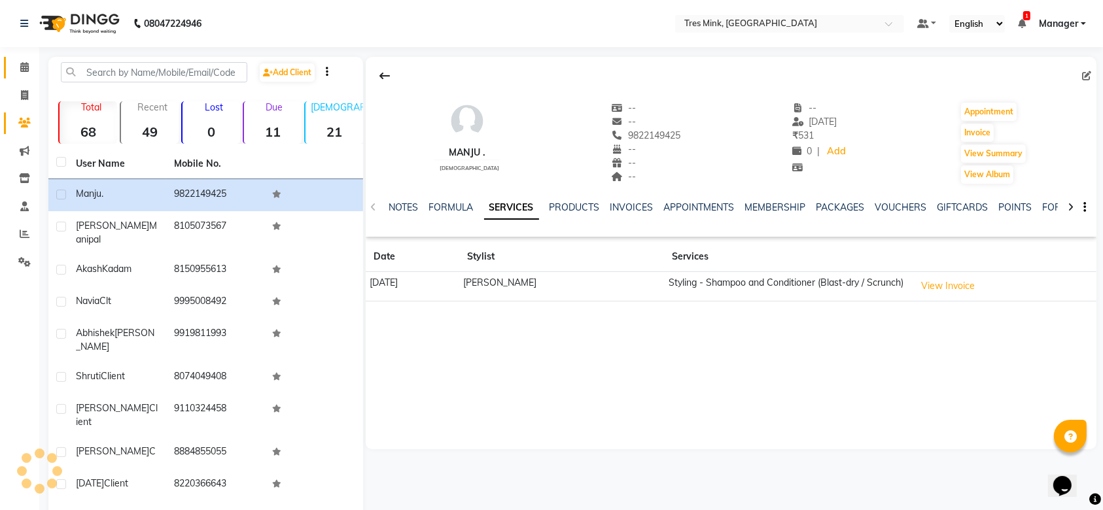
click at [16, 75] on link "Calendar" at bounding box center [19, 68] width 31 height 22
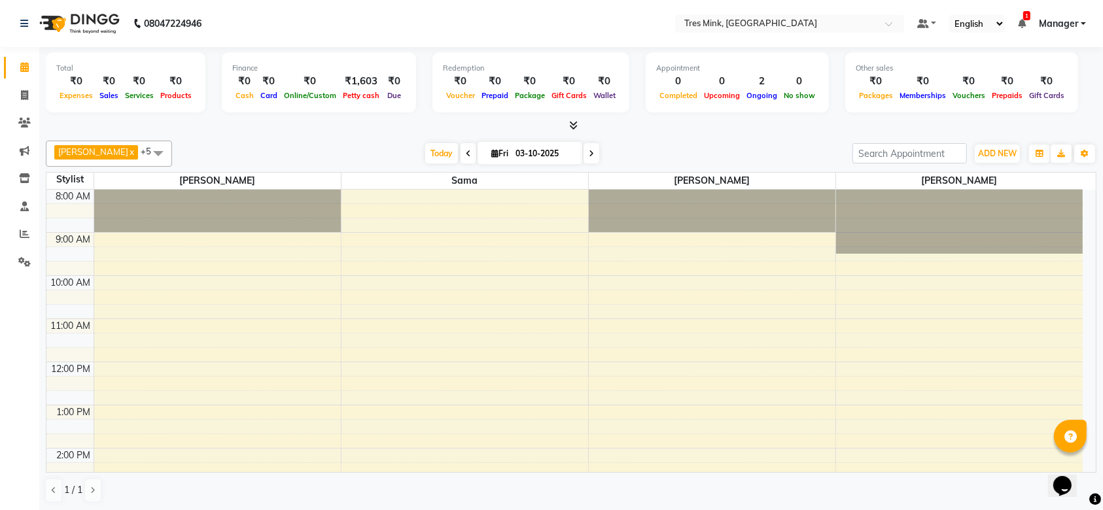
click at [236, 144] on div "[DATE] [DATE]" at bounding box center [512, 154] width 667 height 20
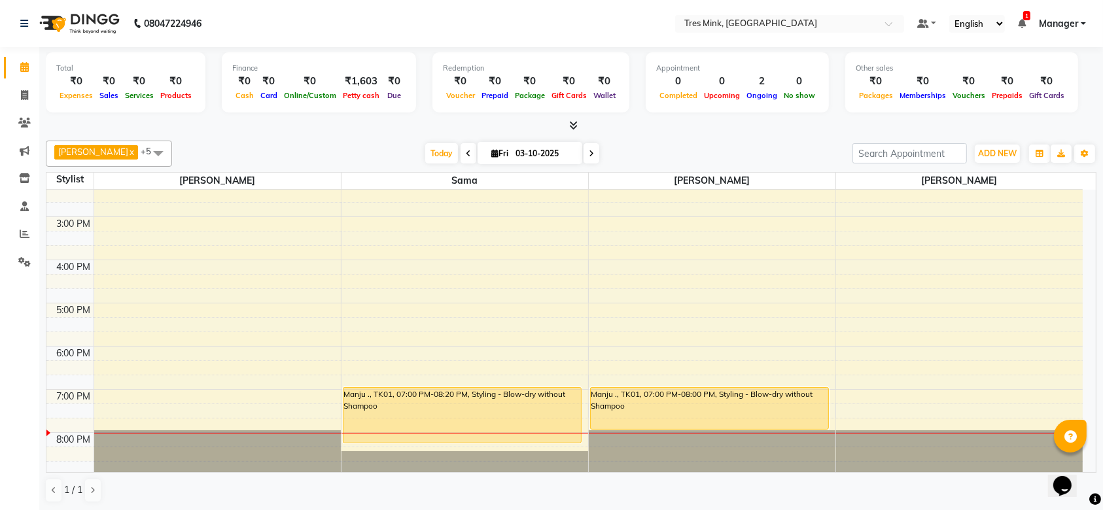
scroll to position [275, 0]
click at [26, 236] on icon at bounding box center [25, 234] width 10 height 10
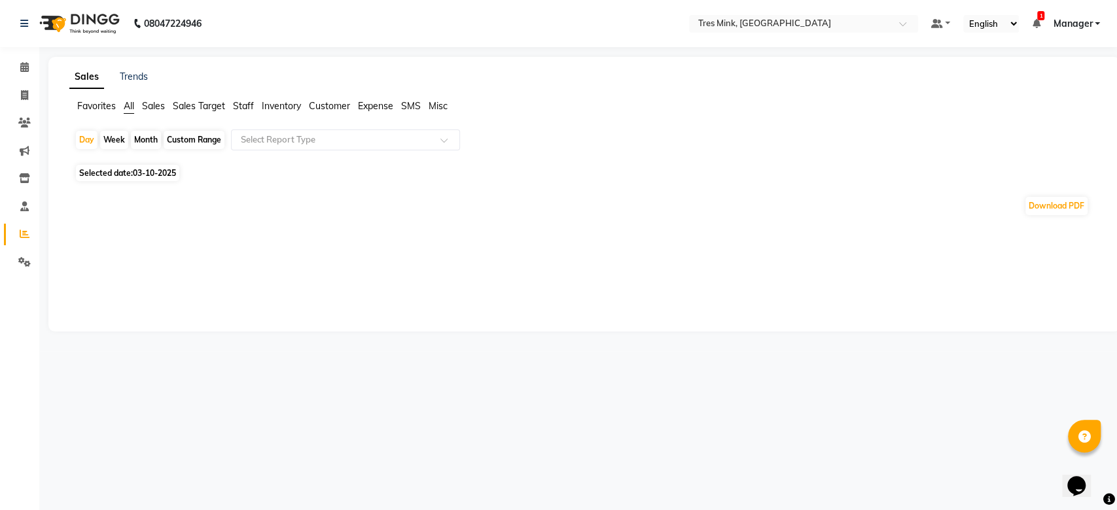
click at [128, 126] on app-reports "Favorites All Sales Sales Target Staff Inventory Customer Expense SMS Misc Day …" at bounding box center [583, 163] width 1045 height 128
click at [146, 143] on div "Month" at bounding box center [146, 140] width 30 height 18
select select "10"
select select "2025"
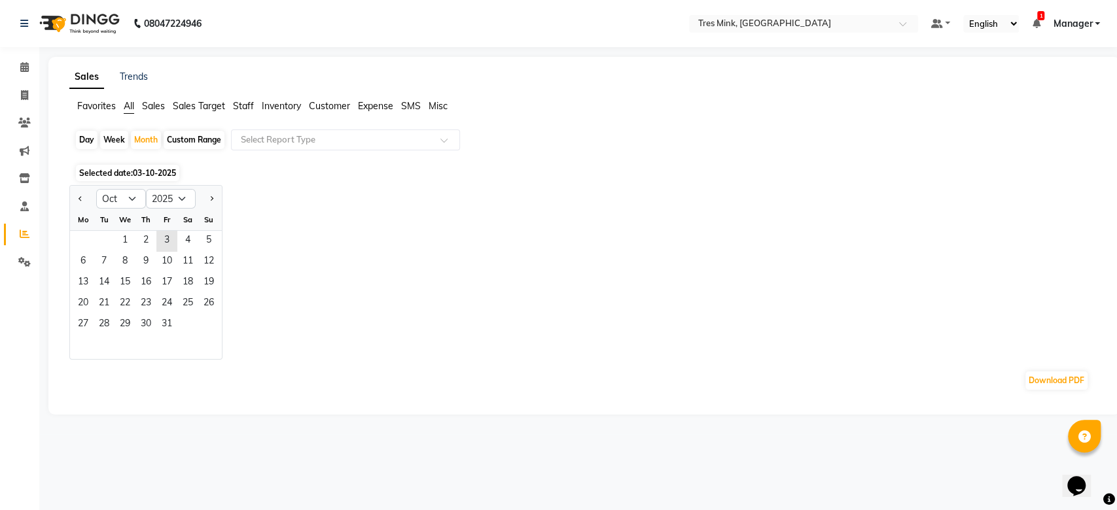
click at [86, 203] on div at bounding box center [83, 198] width 26 height 21
click at [126, 237] on span "1" at bounding box center [124, 241] width 21 height 21
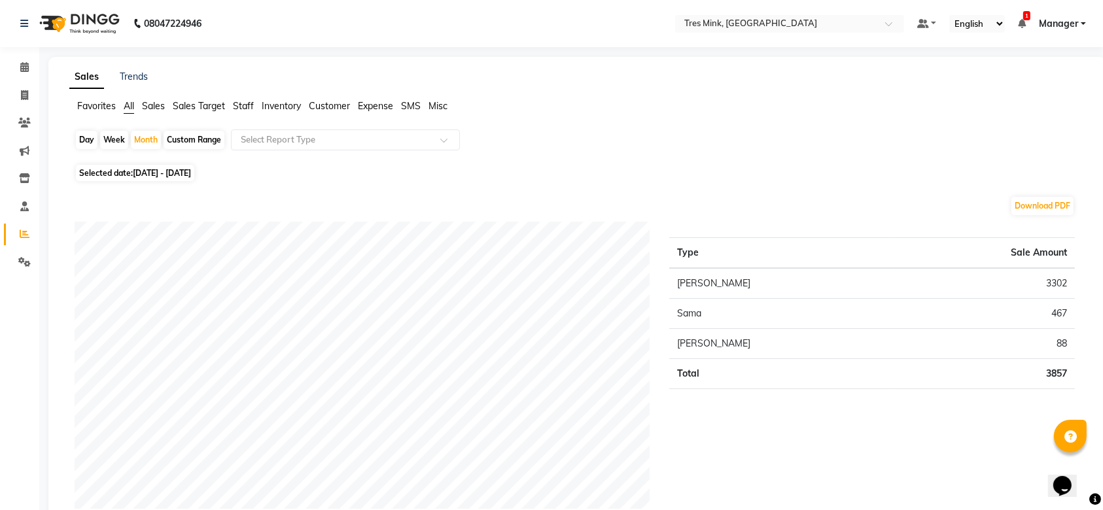
click at [188, 171] on span "[DATE] - [DATE]" at bounding box center [162, 173] width 58 height 10
select select "10"
select select "2025"
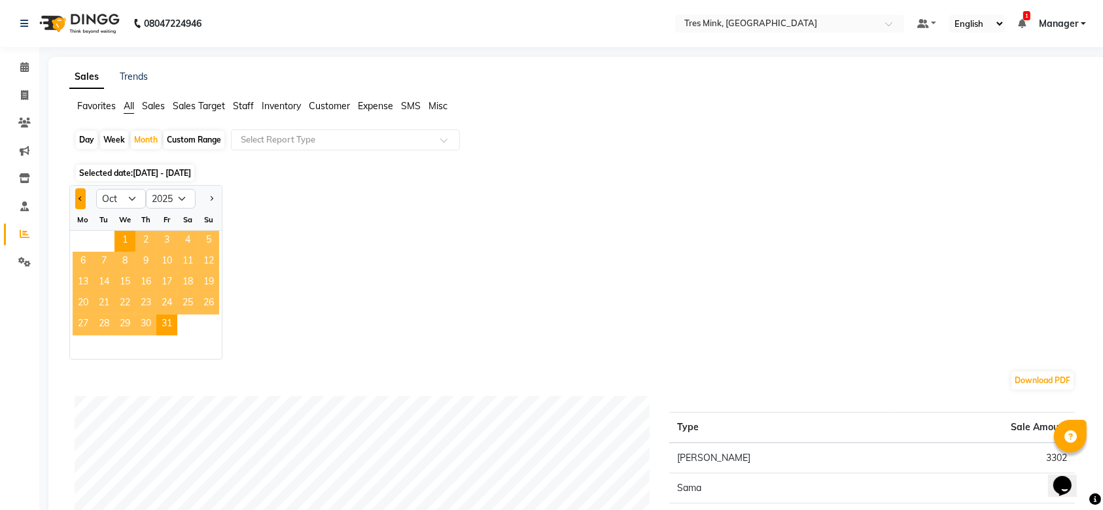
click at [84, 200] on button "Previous month" at bounding box center [80, 198] width 10 height 21
select select "9"
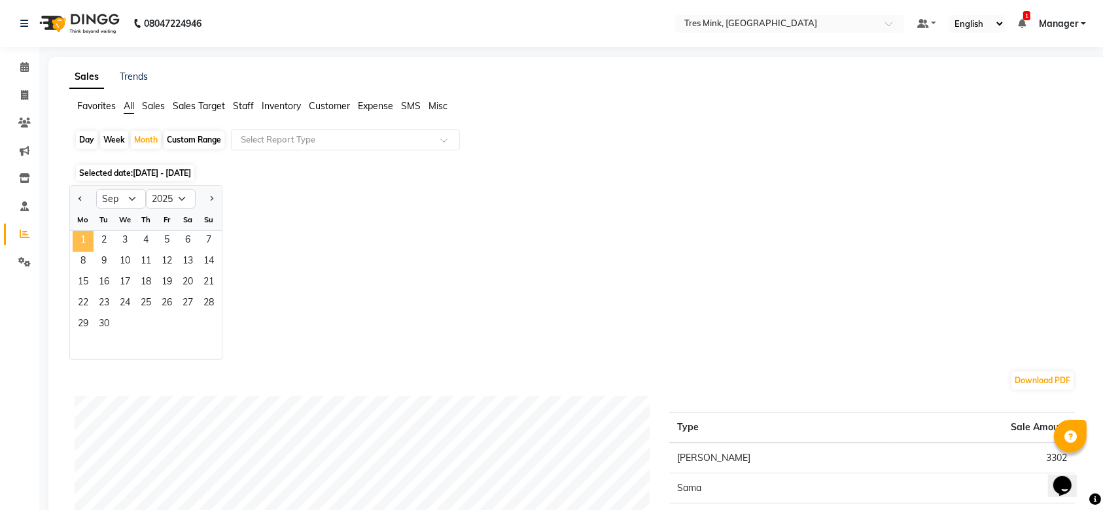
click at [75, 245] on span "1" at bounding box center [83, 241] width 21 height 21
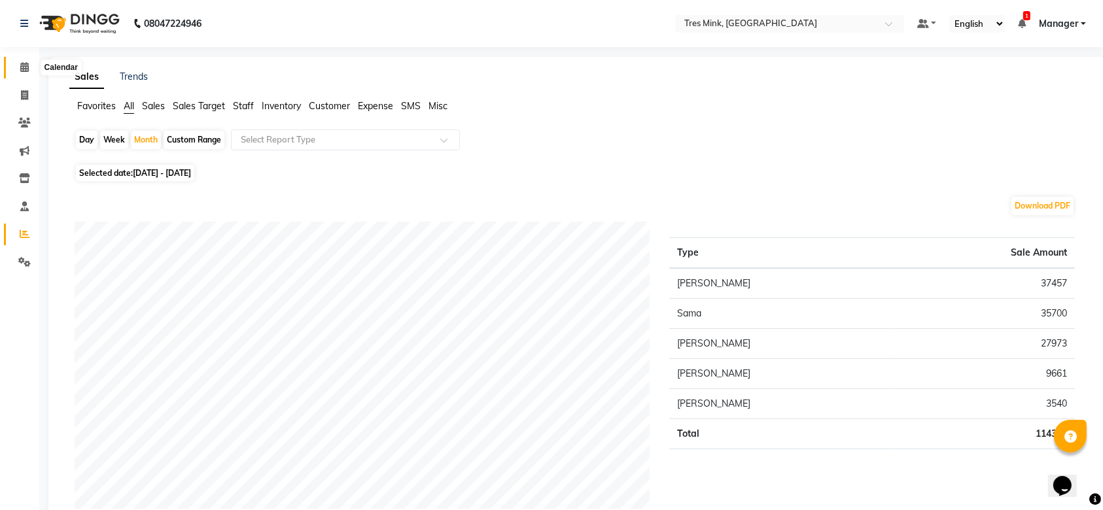
click at [22, 71] on icon at bounding box center [24, 67] width 9 height 10
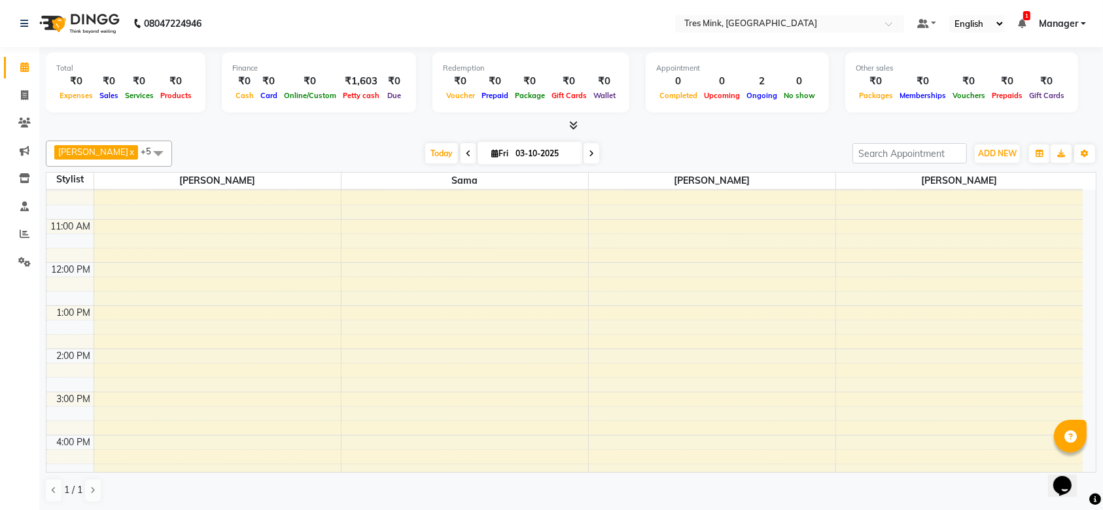
scroll to position [275, 0]
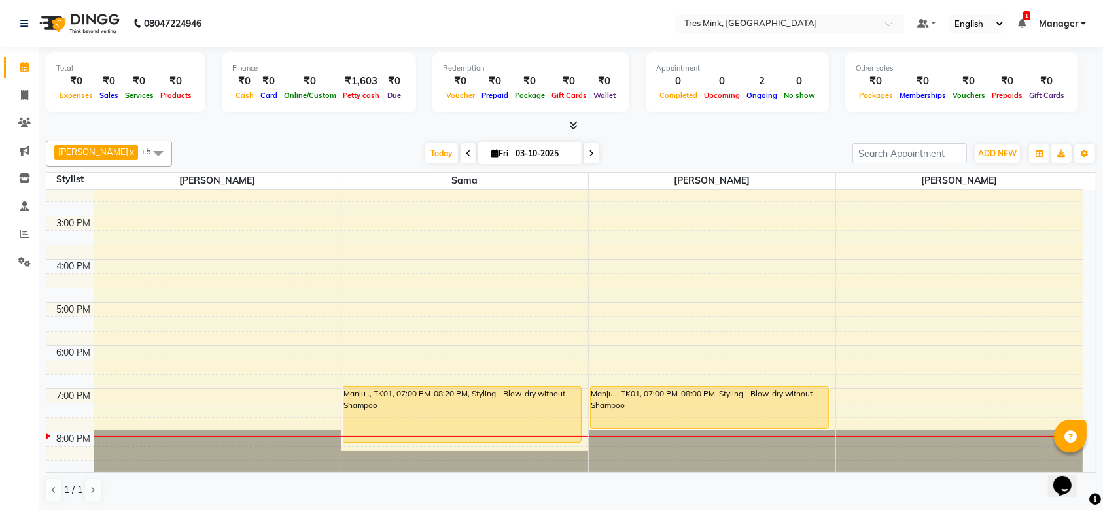
drag, startPoint x: 1069, startPoint y: 406, endPoint x: 356, endPoint y: 153, distance: 756.6
click at [356, 153] on div "[DATE] [DATE]" at bounding box center [512, 154] width 667 height 20
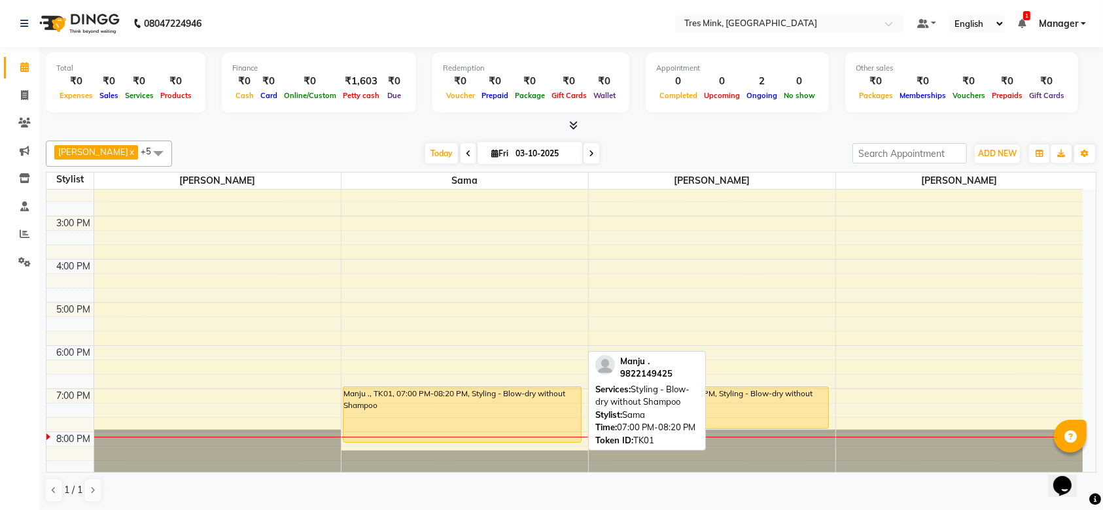
click at [458, 416] on div "Manju ., TK01, 07:00 PM-08:20 PM, Styling - Blow-dry without Shampoo" at bounding box center [462, 414] width 238 height 55
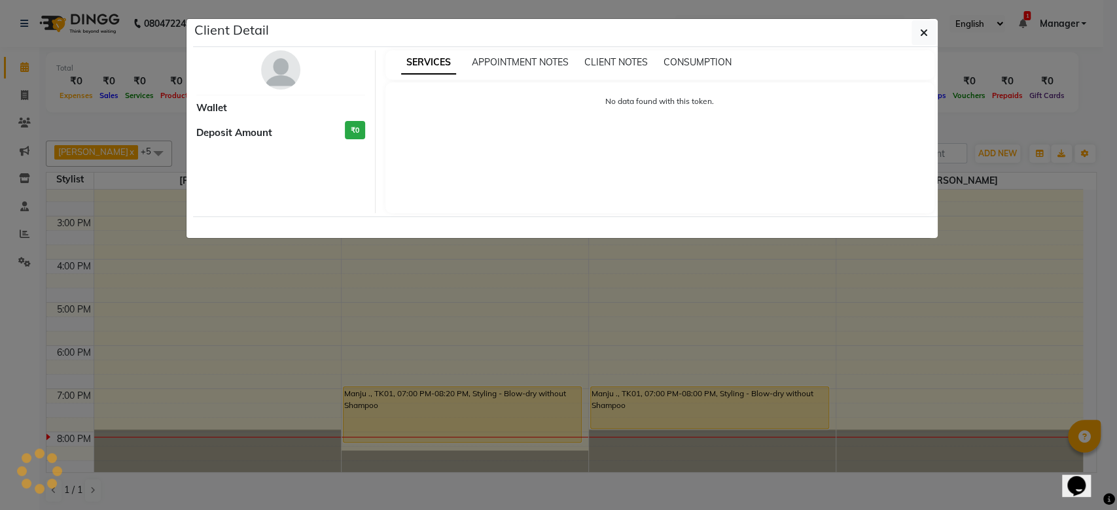
select select "1"
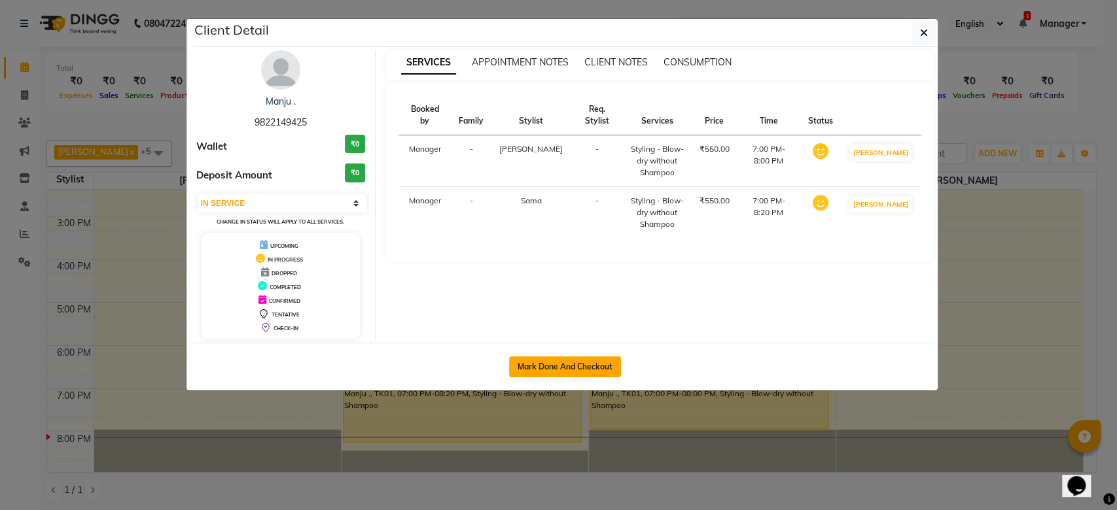
click at [585, 362] on button "Mark Done And Checkout" at bounding box center [565, 366] width 112 height 21
select select "service"
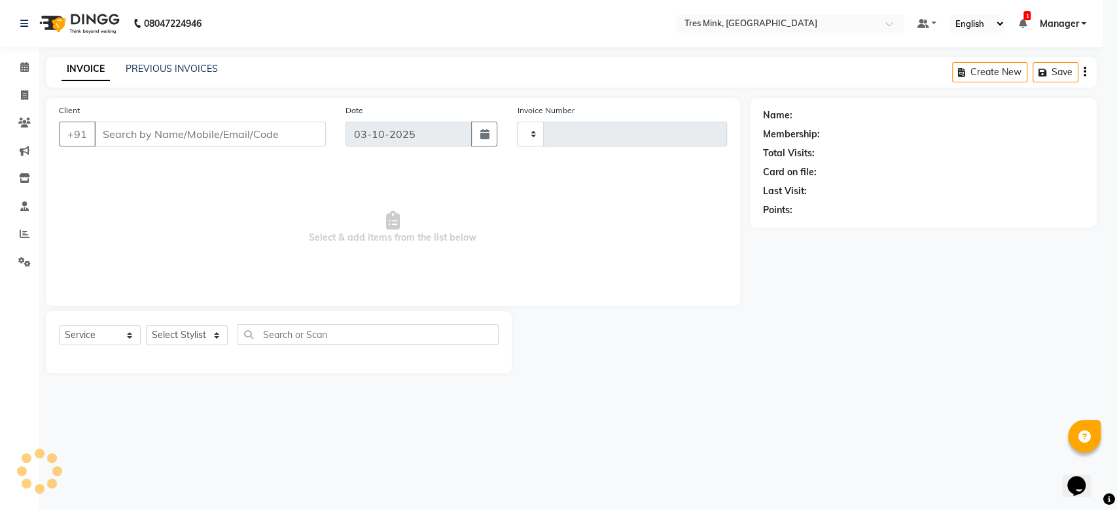
type input "0068"
select select "8733"
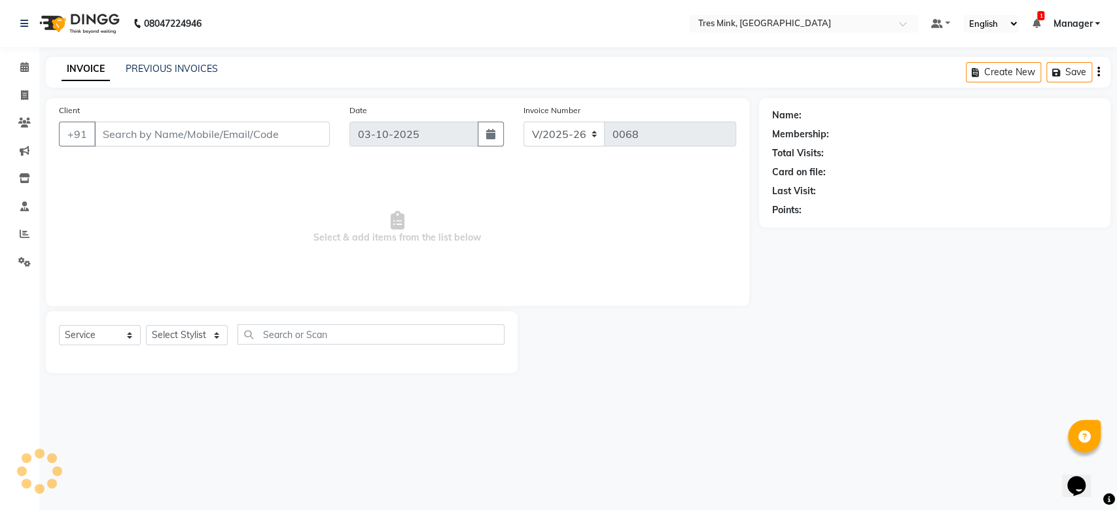
type input "9822149425"
select select "88454"
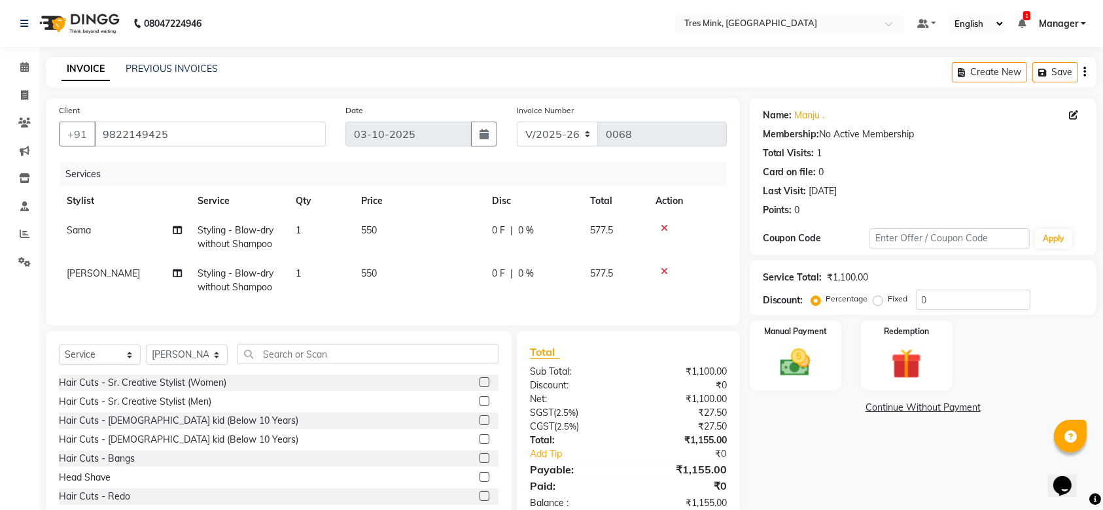
click at [372, 219] on td "550" at bounding box center [418, 237] width 131 height 43
select select "88453"
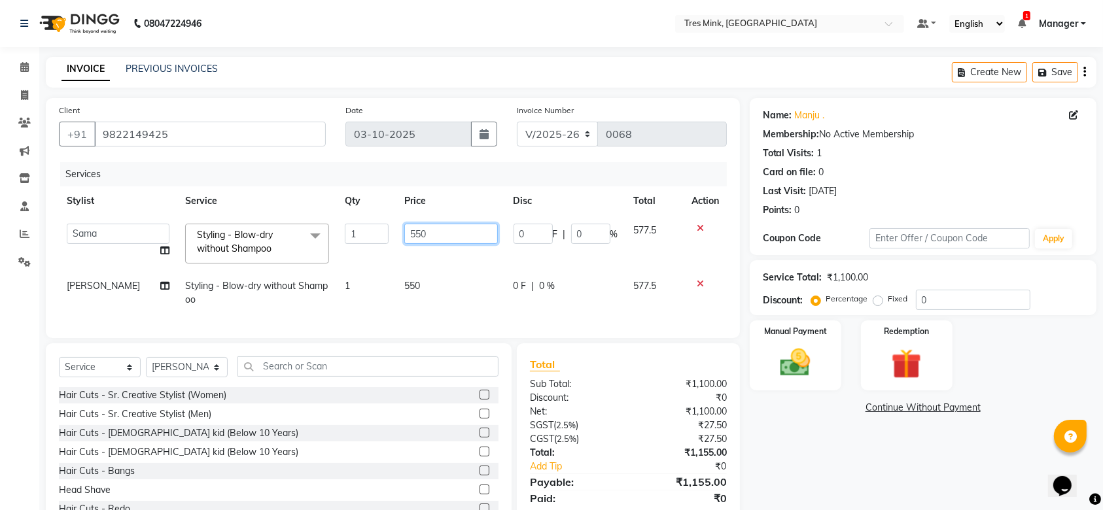
click at [426, 230] on input "550" at bounding box center [450, 234] width 93 height 20
type input "5"
type input "700"
drag, startPoint x: 421, startPoint y: 309, endPoint x: 431, endPoint y: 301, distance: 13.0
click at [422, 309] on div "Services Stylist Service Qty Price Disc Total Action Dibangshu Das [PERSON_NAME…" at bounding box center [393, 243] width 668 height 163
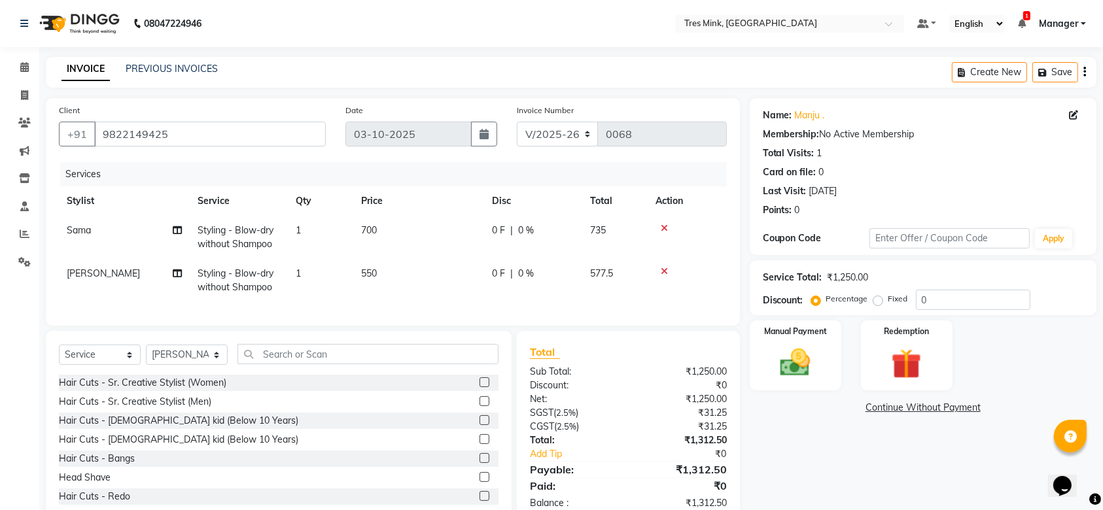
click at [389, 273] on td "550" at bounding box center [418, 280] width 131 height 43
select select "88454"
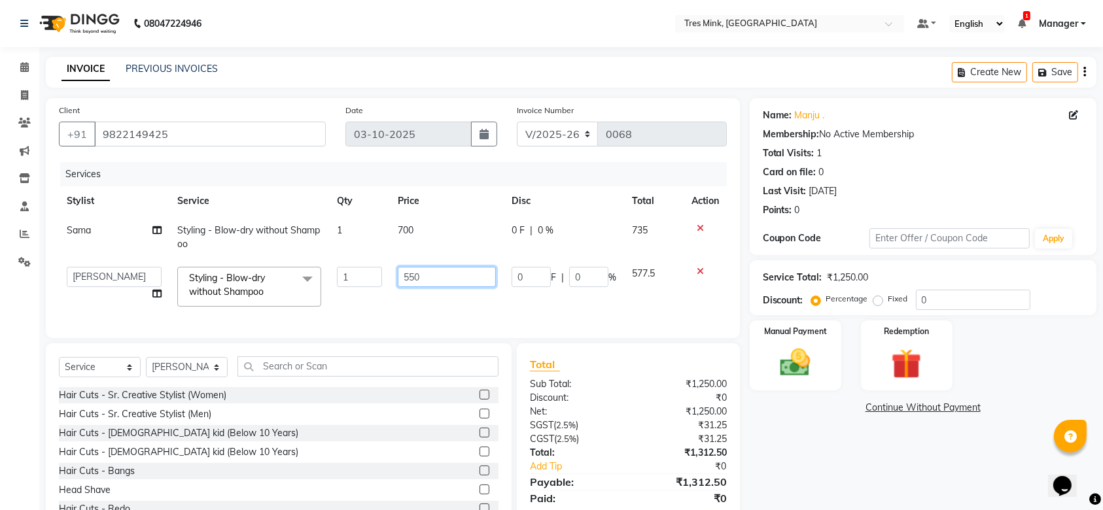
click at [426, 275] on input "550" at bounding box center [447, 277] width 98 height 20
type input "5"
type input "700"
click at [788, 356] on img at bounding box center [795, 363] width 51 height 36
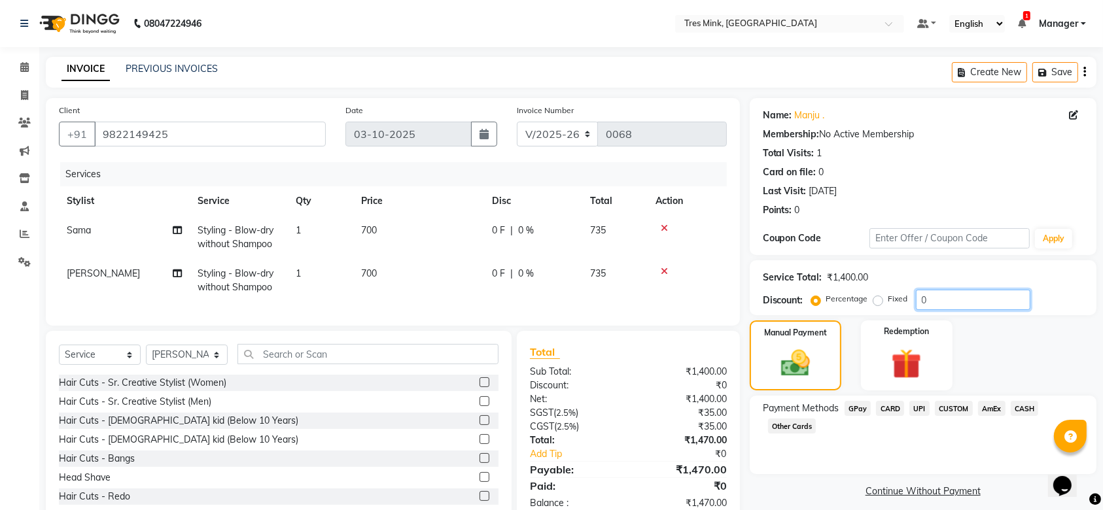
click at [959, 293] on input "0" at bounding box center [973, 300] width 114 height 20
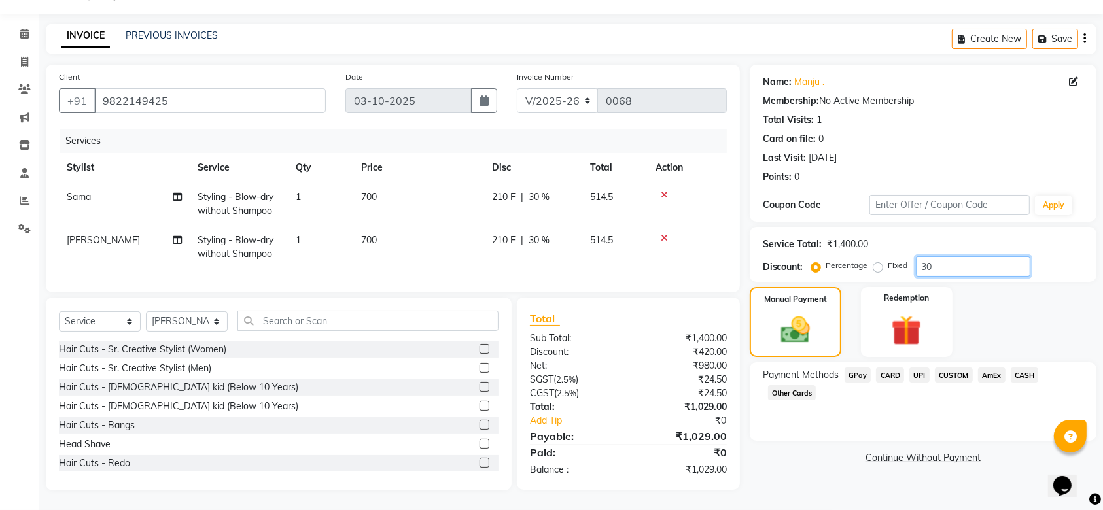
type input "30"
click at [891, 368] on span "CARD" at bounding box center [890, 375] width 28 height 15
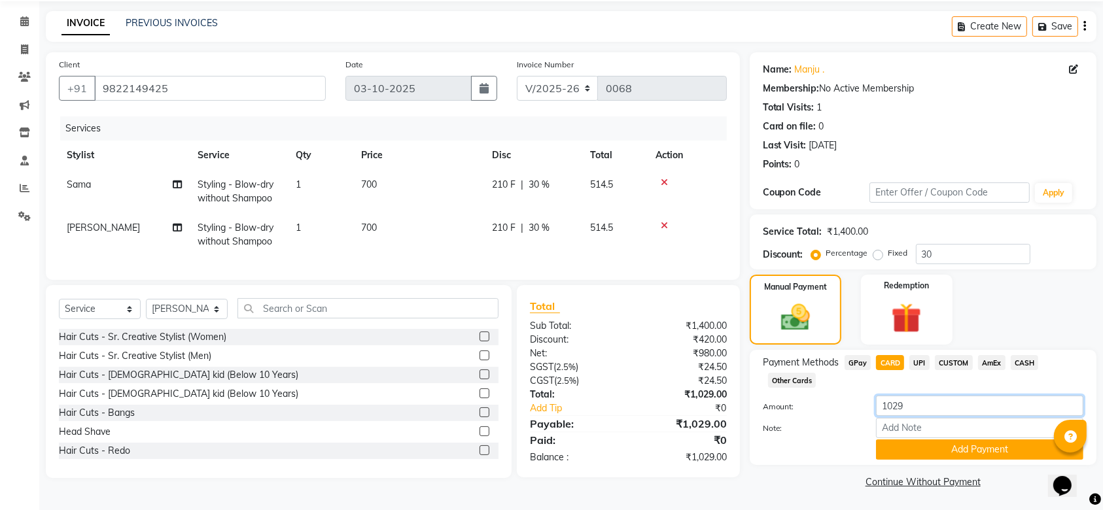
click at [929, 405] on input "1029" at bounding box center [979, 406] width 207 height 20
type input "1025"
click at [990, 451] on button "Add Payment" at bounding box center [979, 450] width 207 height 20
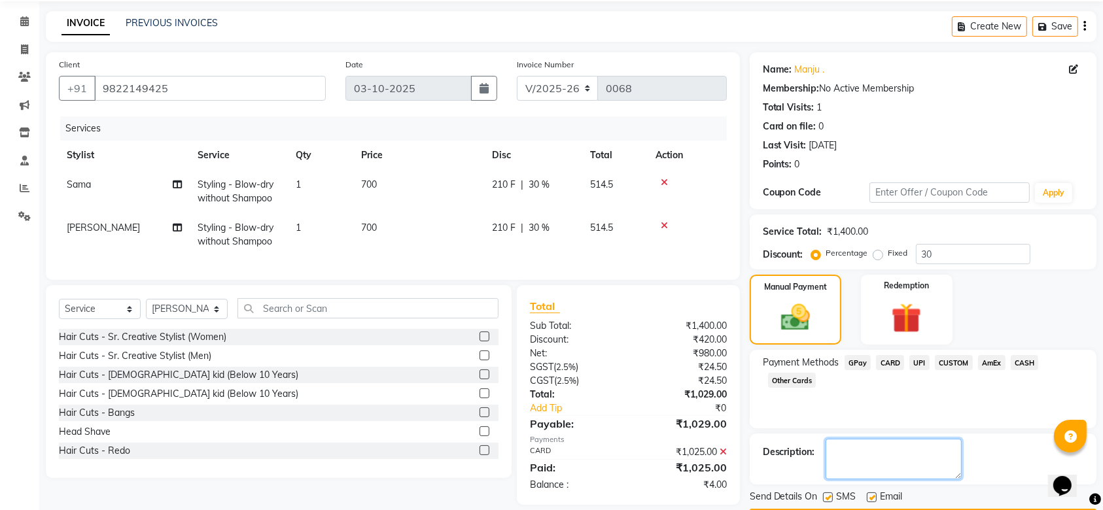
click at [878, 439] on textarea at bounding box center [893, 459] width 136 height 41
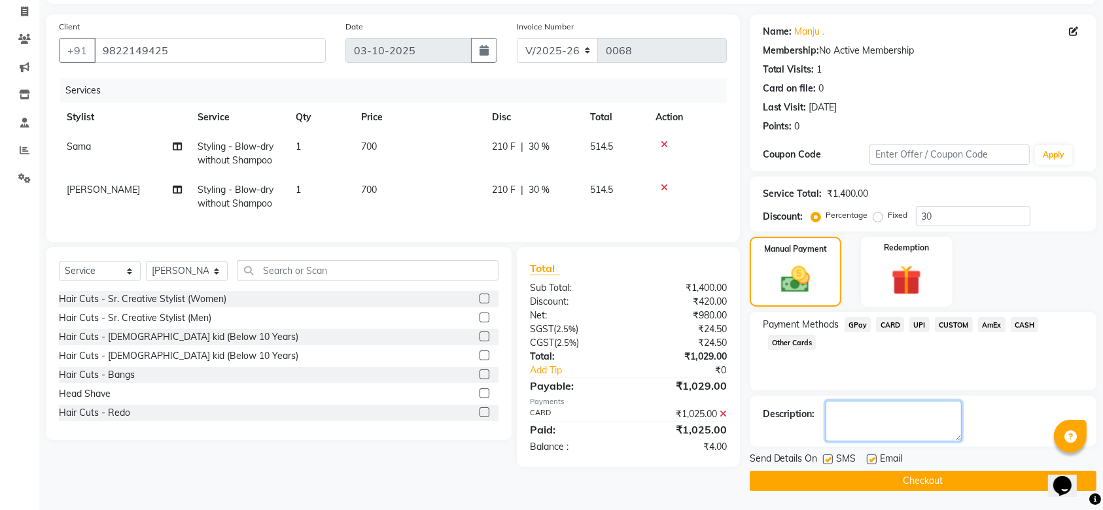
click at [884, 411] on textarea at bounding box center [893, 421] width 136 height 41
type textarea "[PERSON_NAME]"
click at [919, 483] on button "Checkout" at bounding box center [923, 481] width 347 height 20
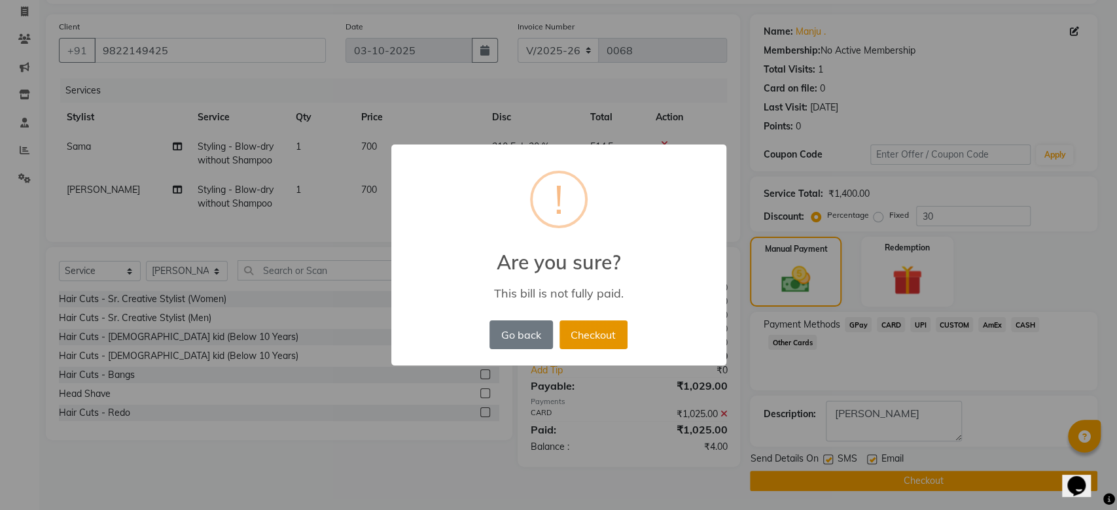
click at [606, 330] on button "Checkout" at bounding box center [593, 335] width 68 height 29
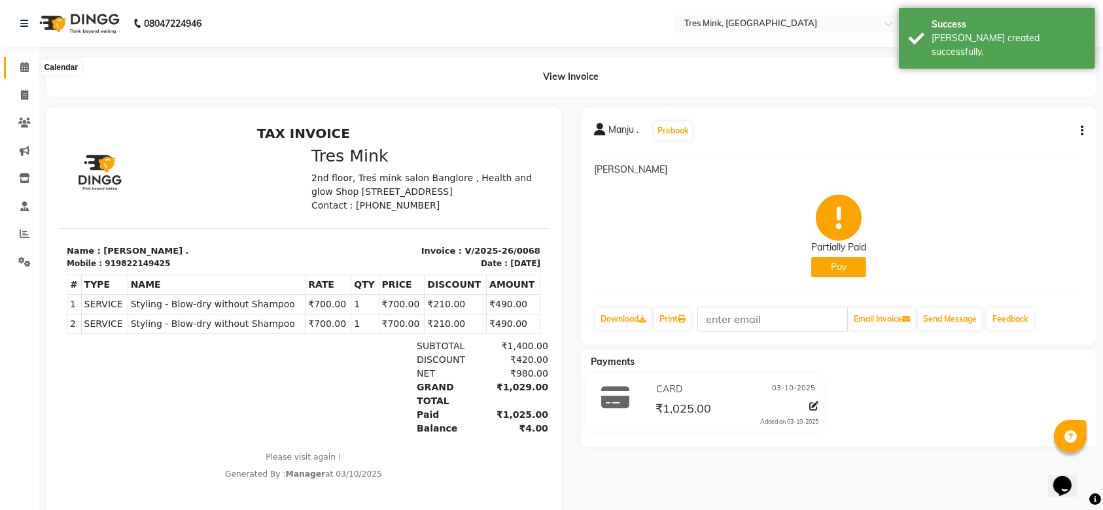
click at [22, 62] on icon at bounding box center [24, 67] width 9 height 10
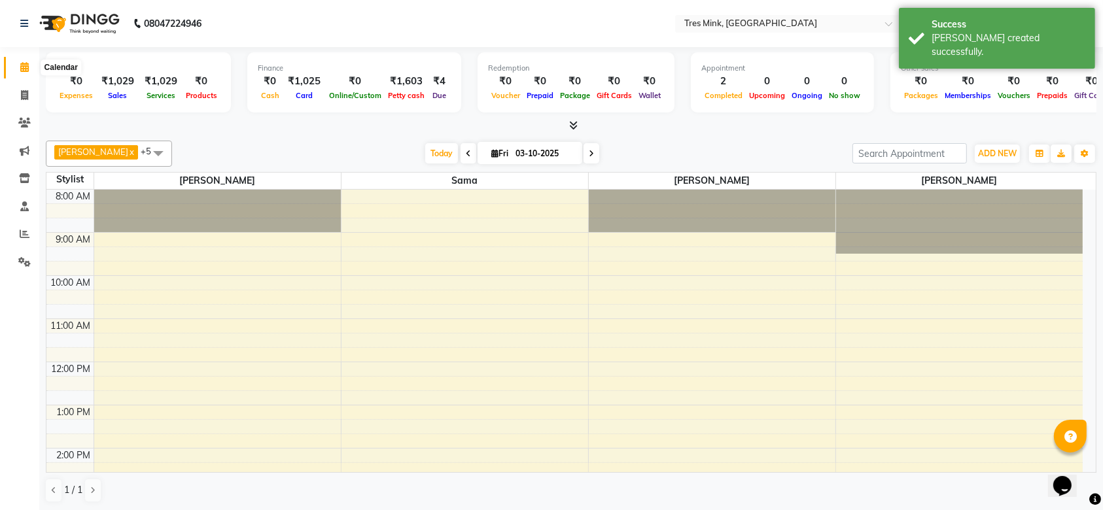
click at [21, 65] on icon at bounding box center [24, 67] width 9 height 10
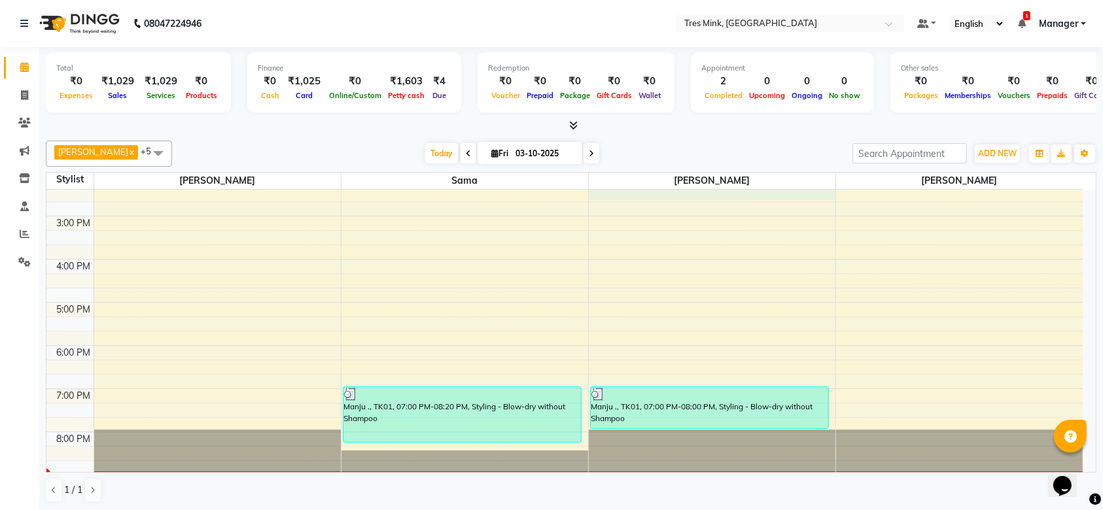
click at [672, 198] on div "8:00 AM 9:00 AM 10:00 AM 11:00 AM 12:00 PM 1:00 PM 2:00 PM 3:00 PM 4:00 PM 5:00…" at bounding box center [564, 194] width 1036 height 561
select select "88454"
select select "tentative"
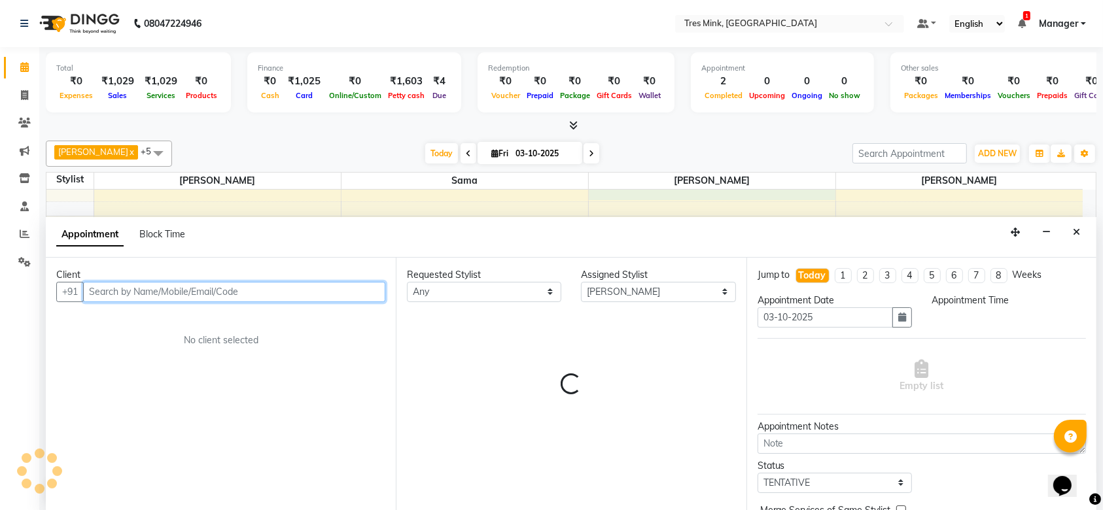
select select "855"
